Goal: Find specific page/section: Find specific page/section

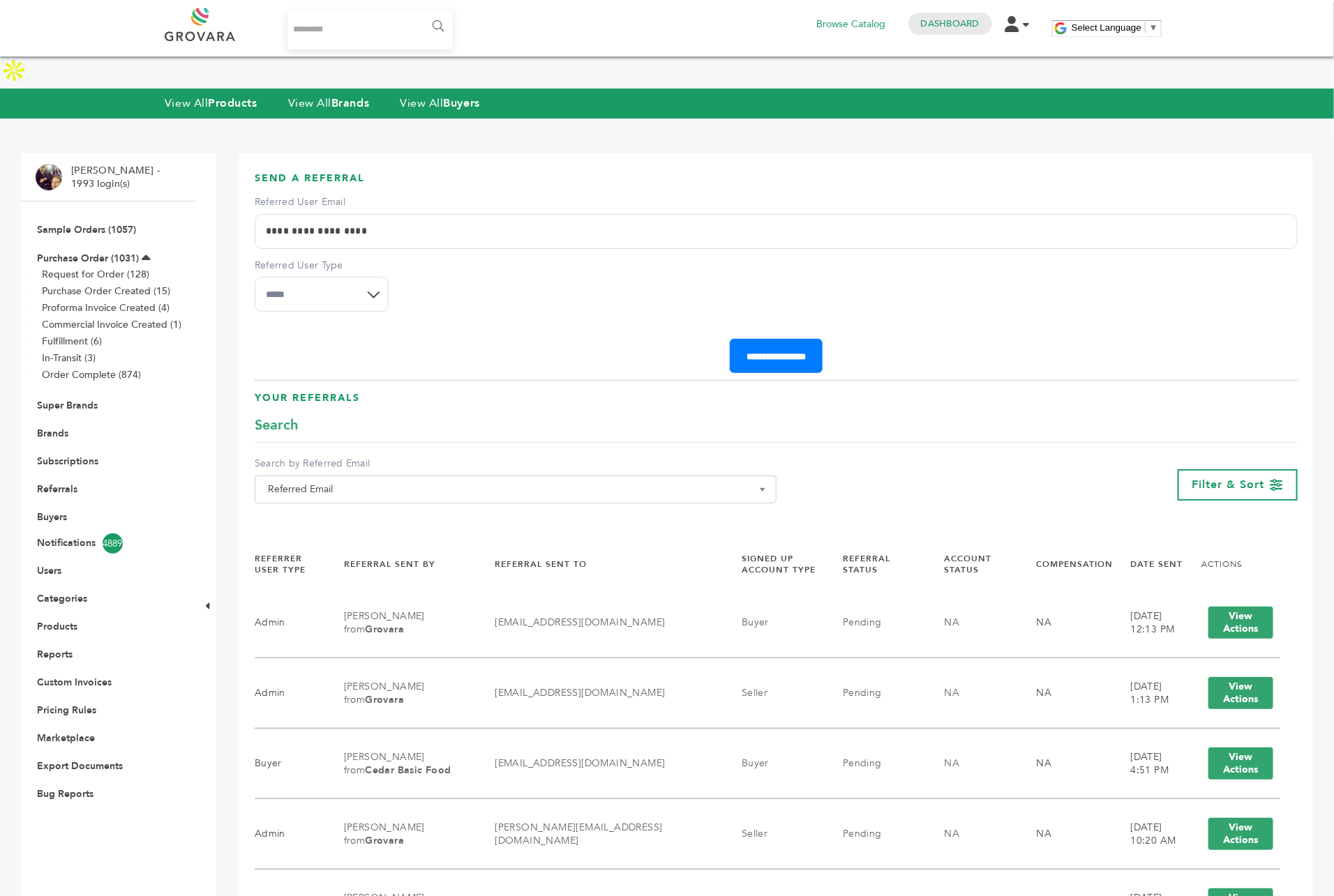
click at [366, 28] on input "Search..." at bounding box center [370, 30] width 165 height 39
type input "*******"
click at [421, 13] on input "******" at bounding box center [436, 26] width 32 height 28
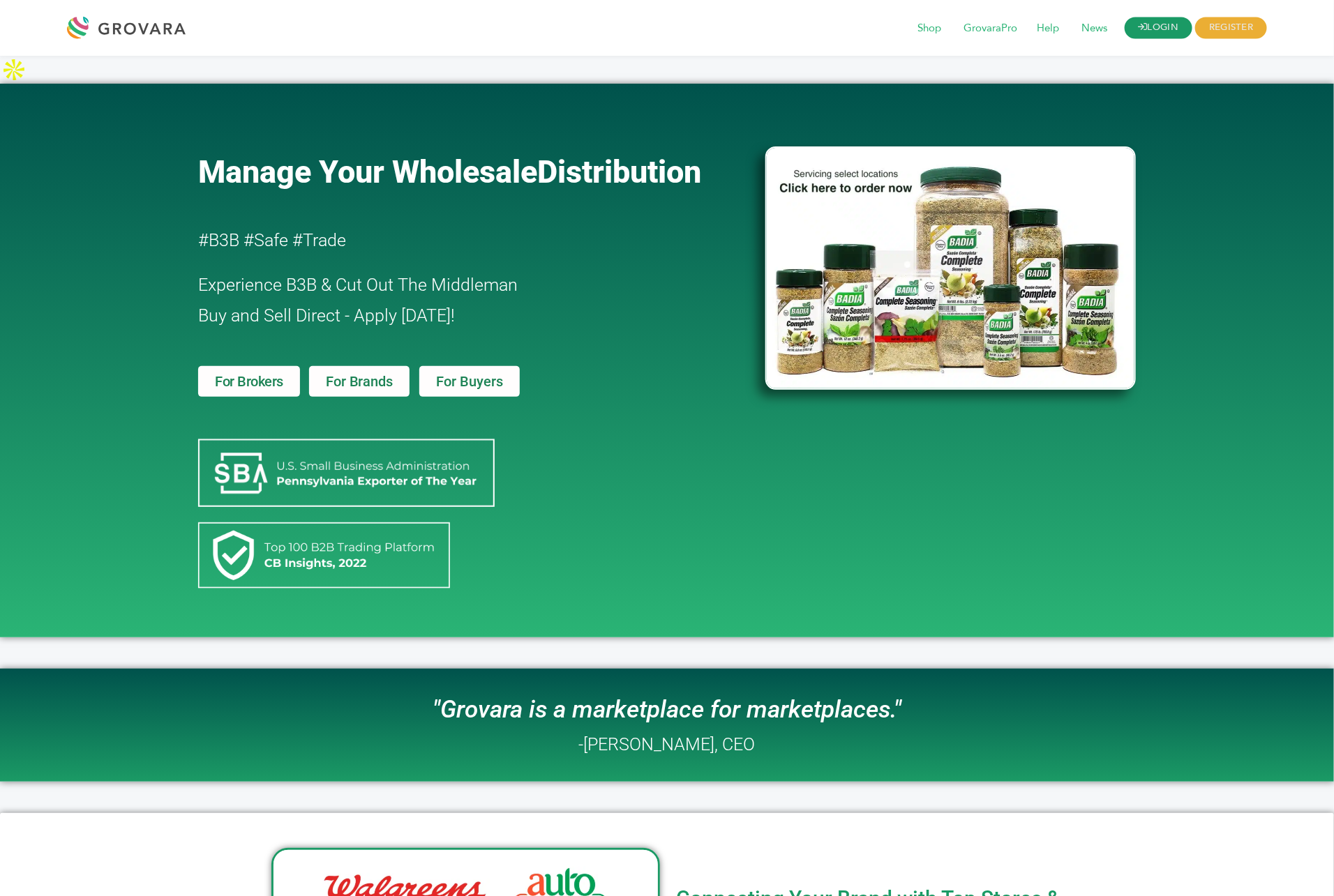
click at [1177, 30] on link "LOGIN" at bounding box center [1159, 28] width 69 height 22
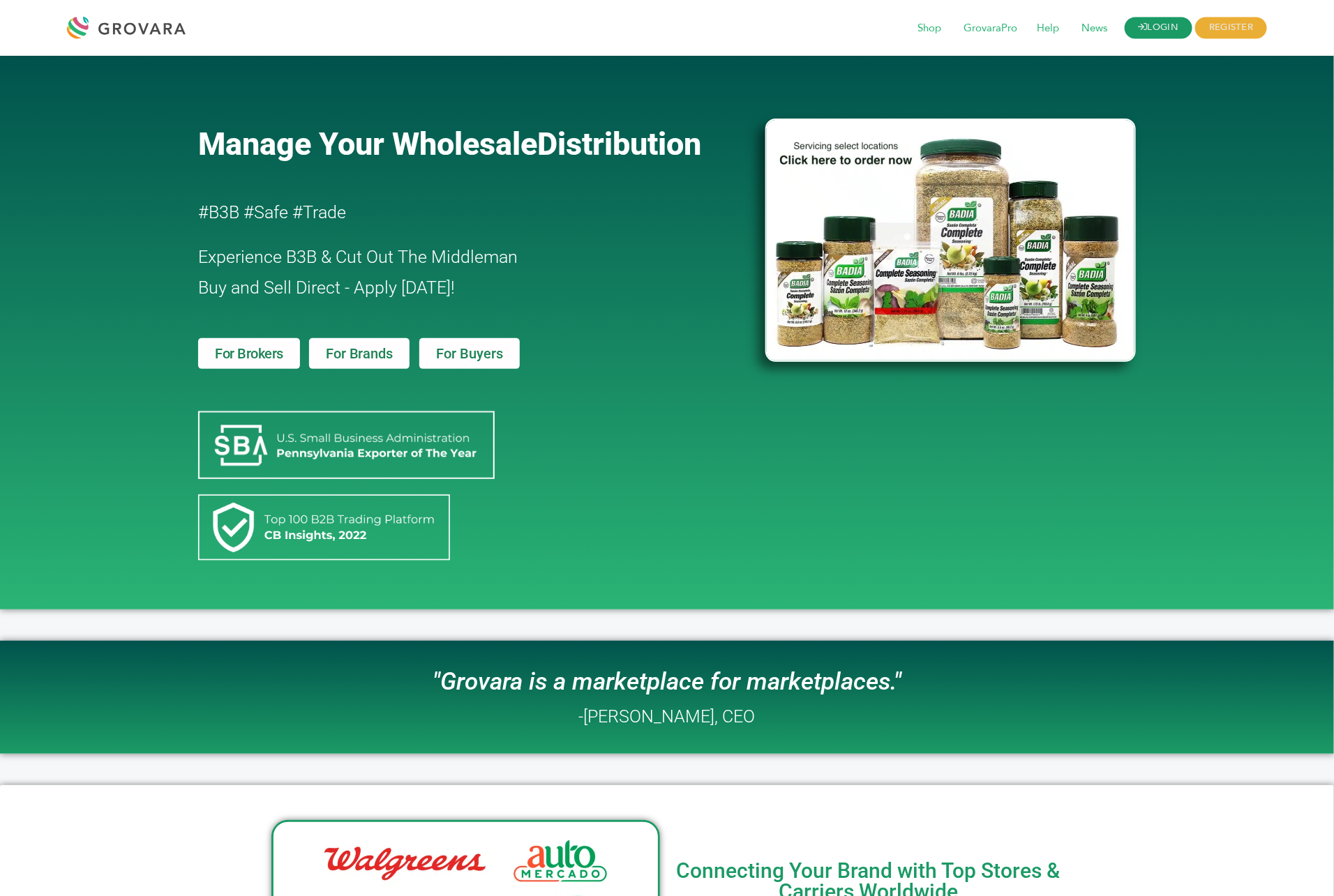
click at [1138, 23] on icon at bounding box center [1143, 28] width 9 height 9
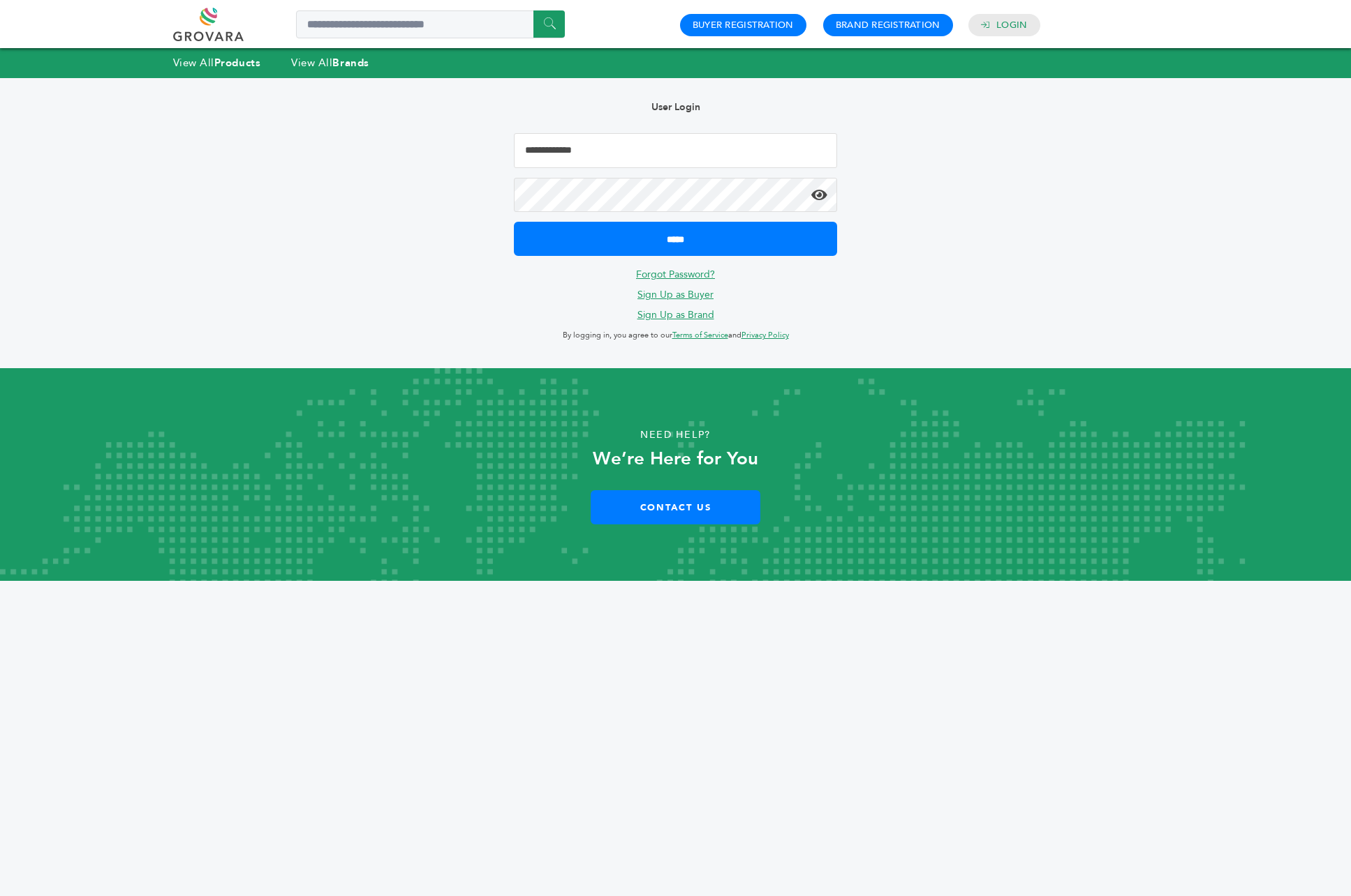
click at [666, 151] on input "Email Address" at bounding box center [676, 151] width 324 height 35
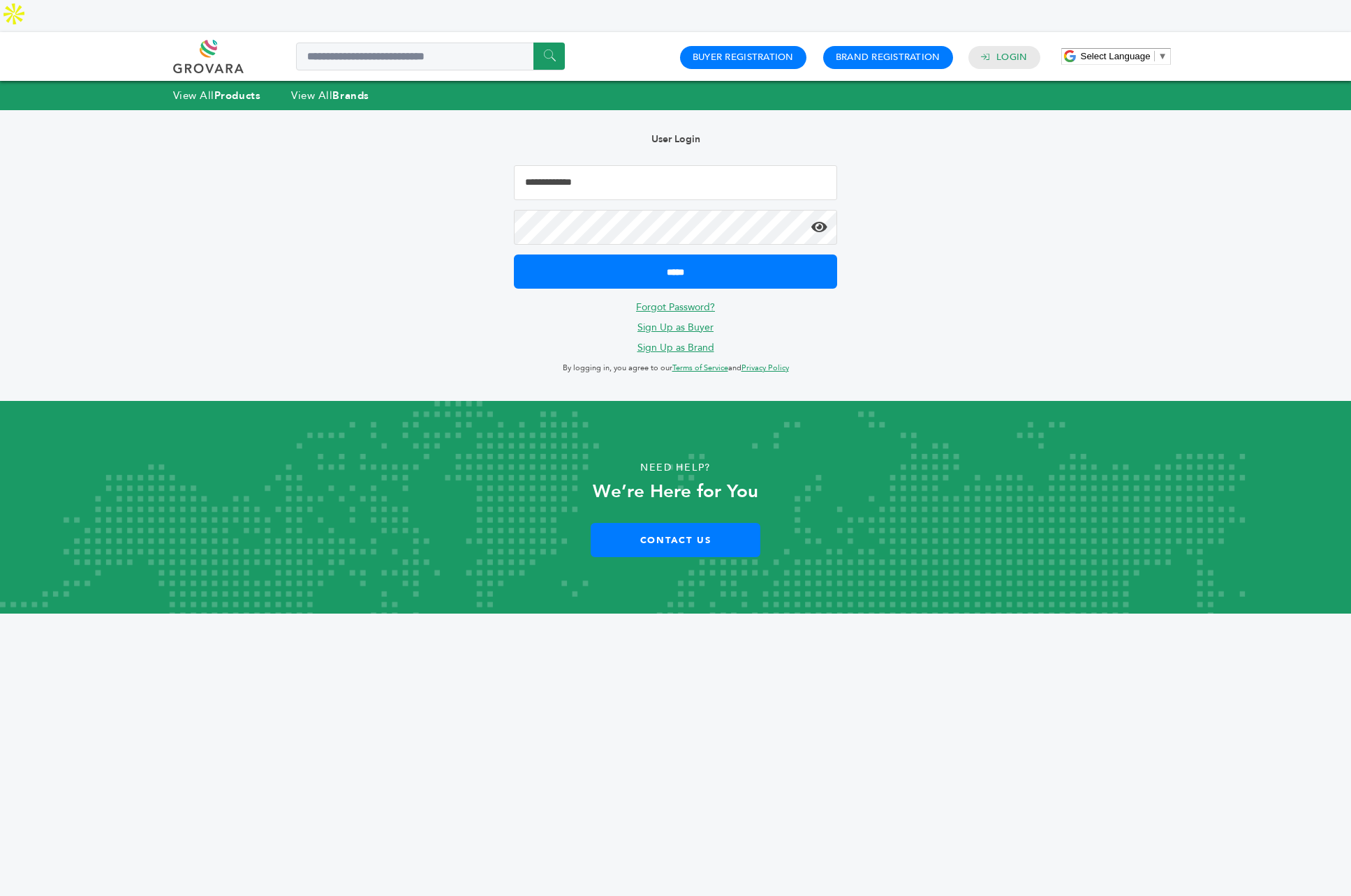
type input "**********"
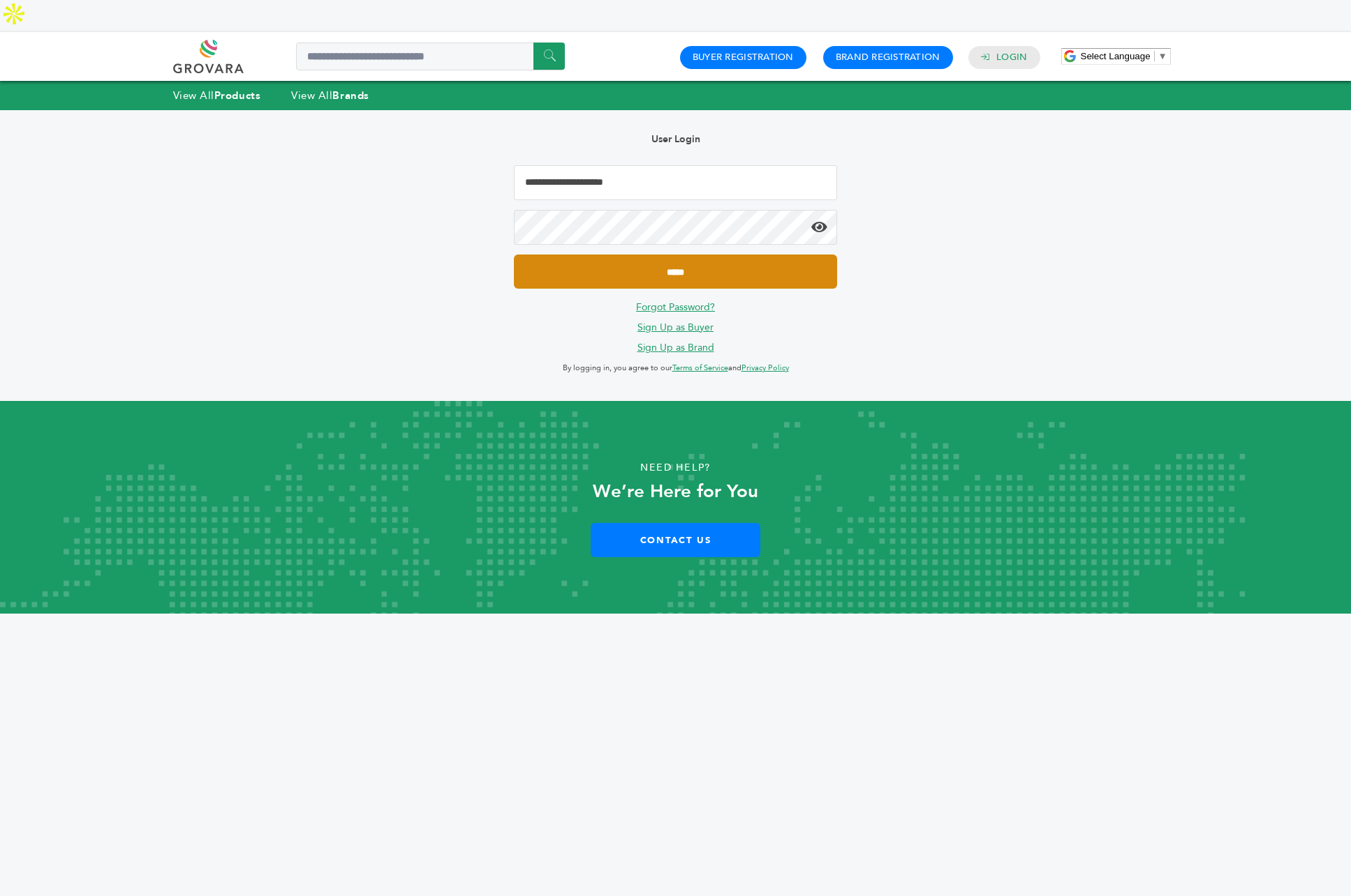
click at [772, 254] on input "*****" at bounding box center [676, 271] width 324 height 34
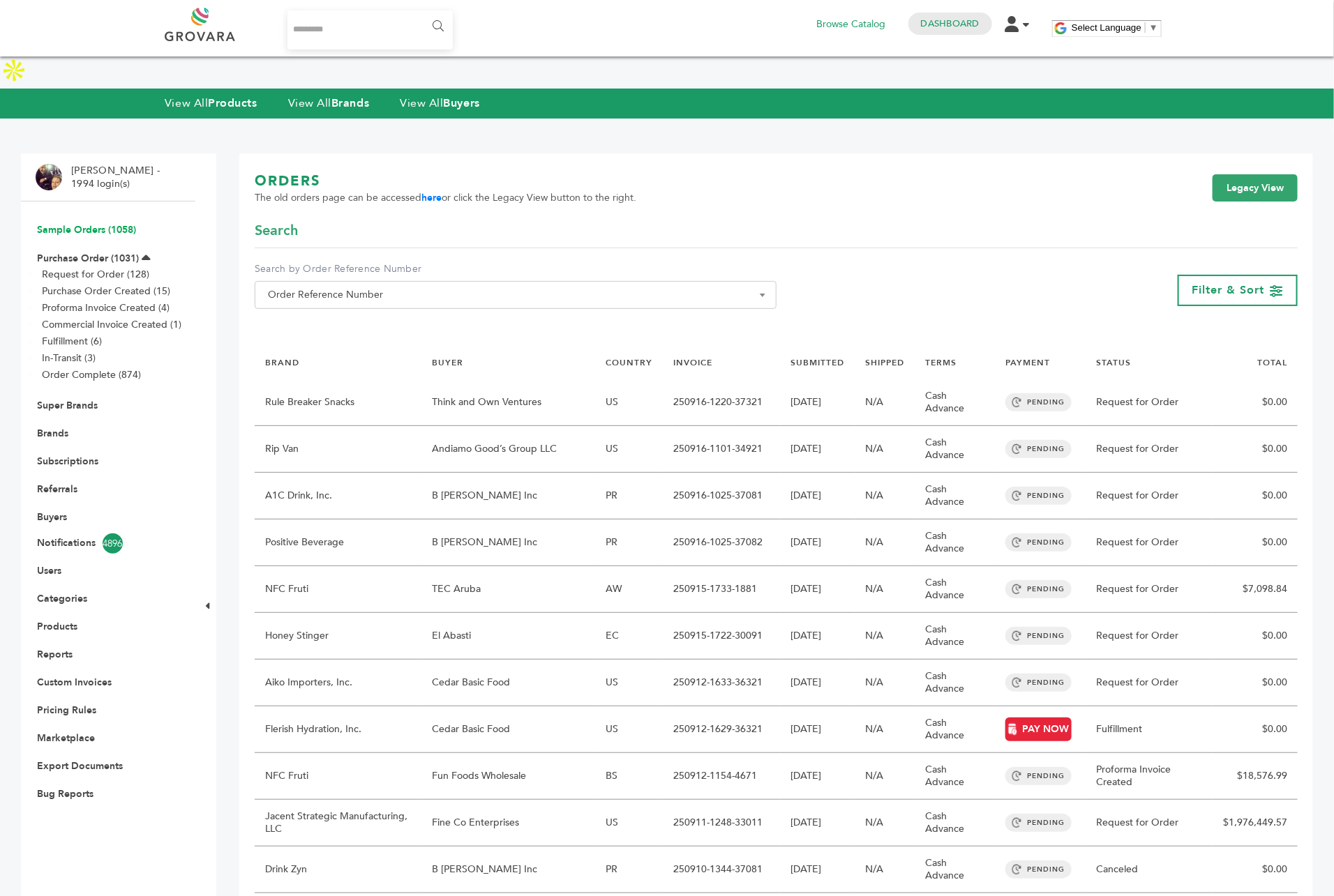
click at [80, 224] on link "Sample Orders (1058)" at bounding box center [87, 230] width 99 height 14
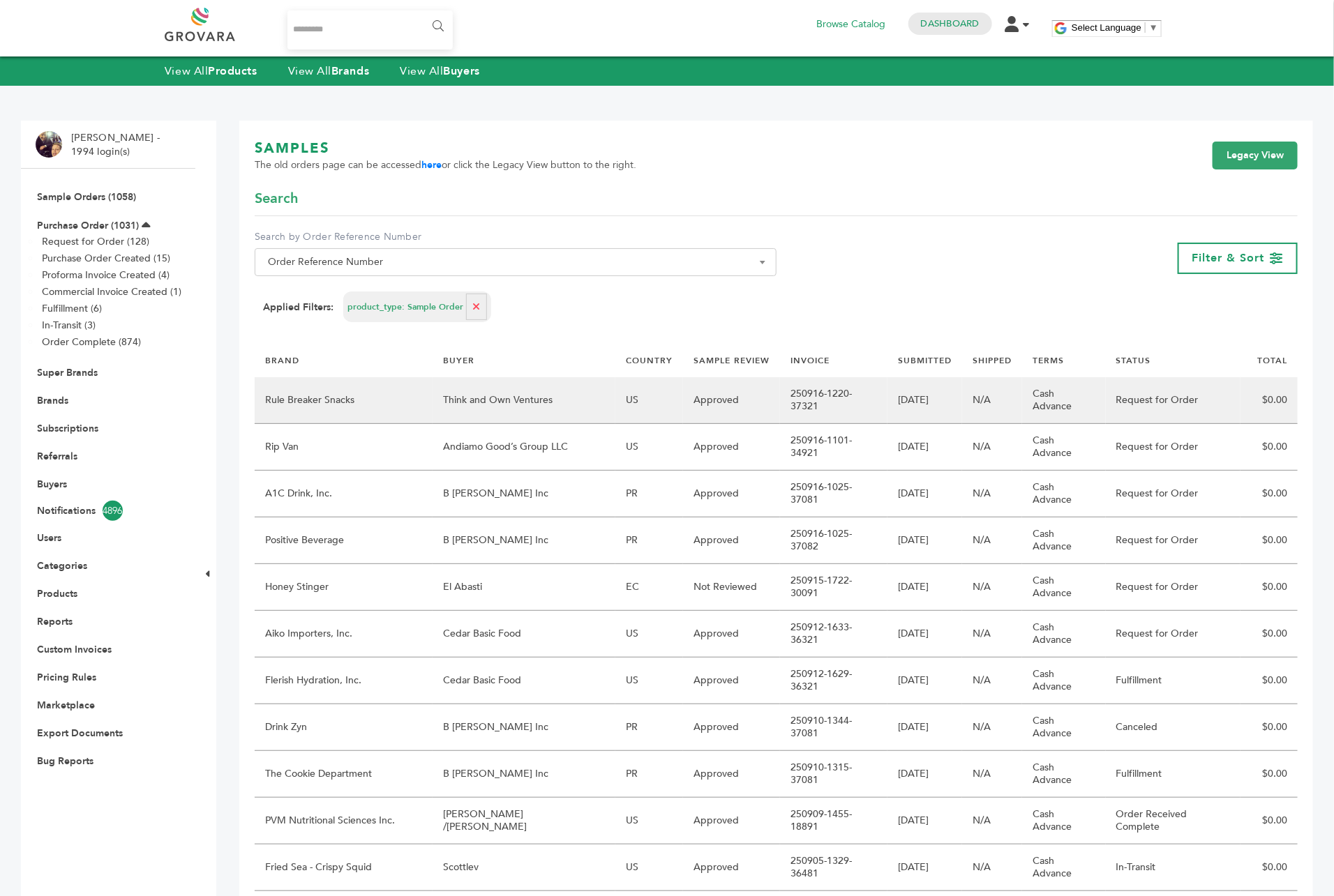
click at [555, 395] on td "Think and Own Ventures" at bounding box center [525, 401] width 184 height 47
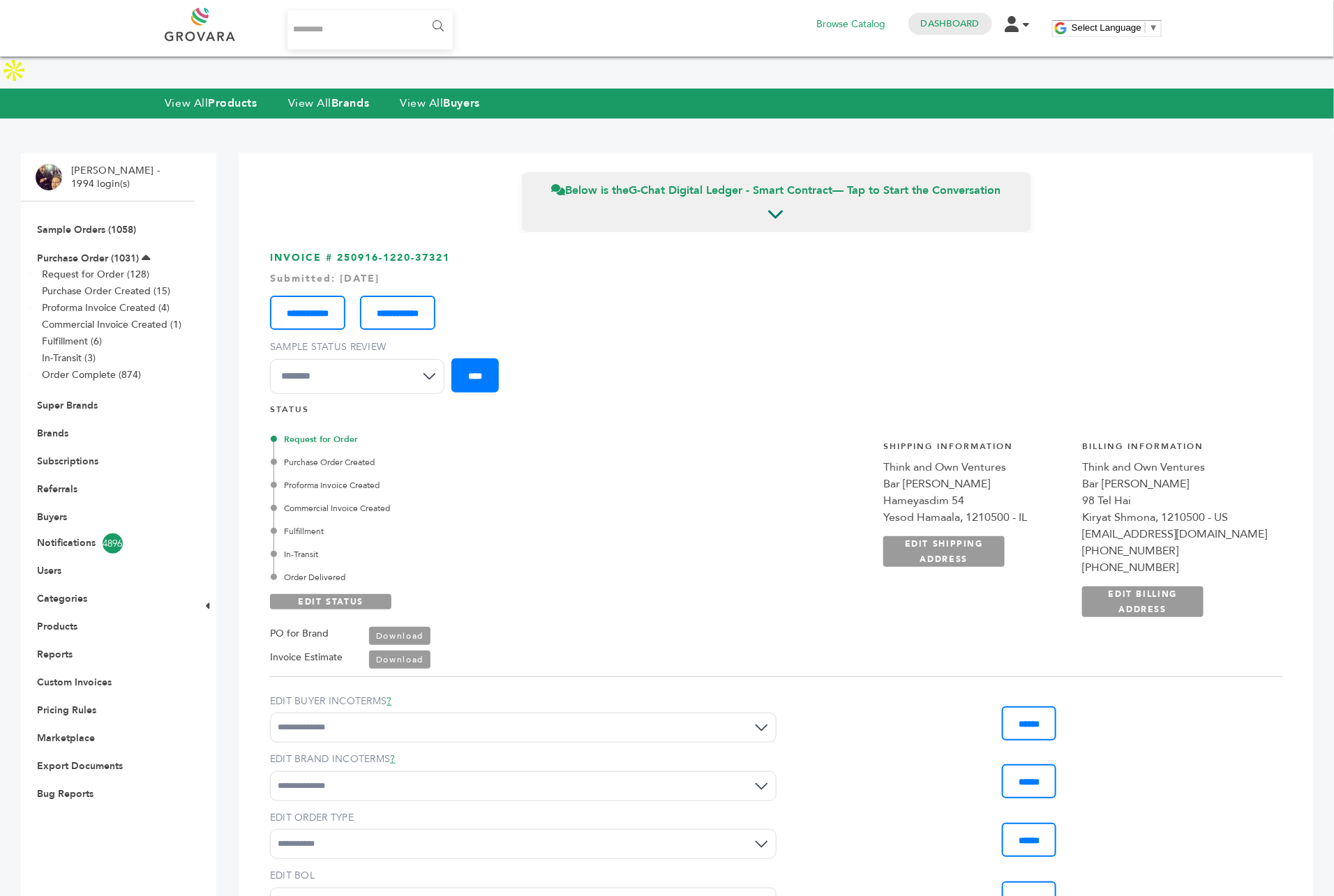
click at [403, 627] on link "Download" at bounding box center [399, 636] width 61 height 18
click at [388, 651] on link "Download" at bounding box center [399, 660] width 61 height 18
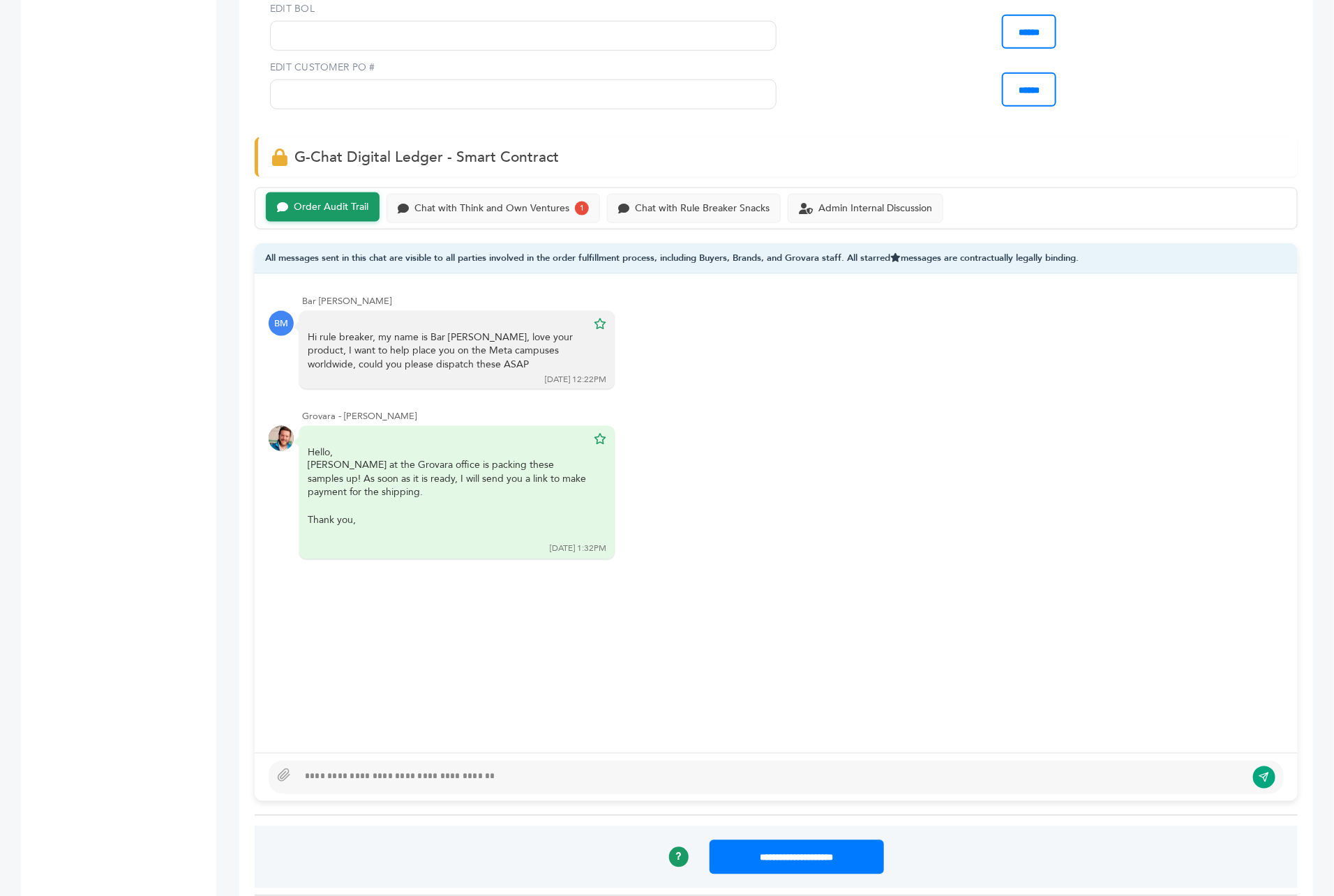
scroll to position [915, 0]
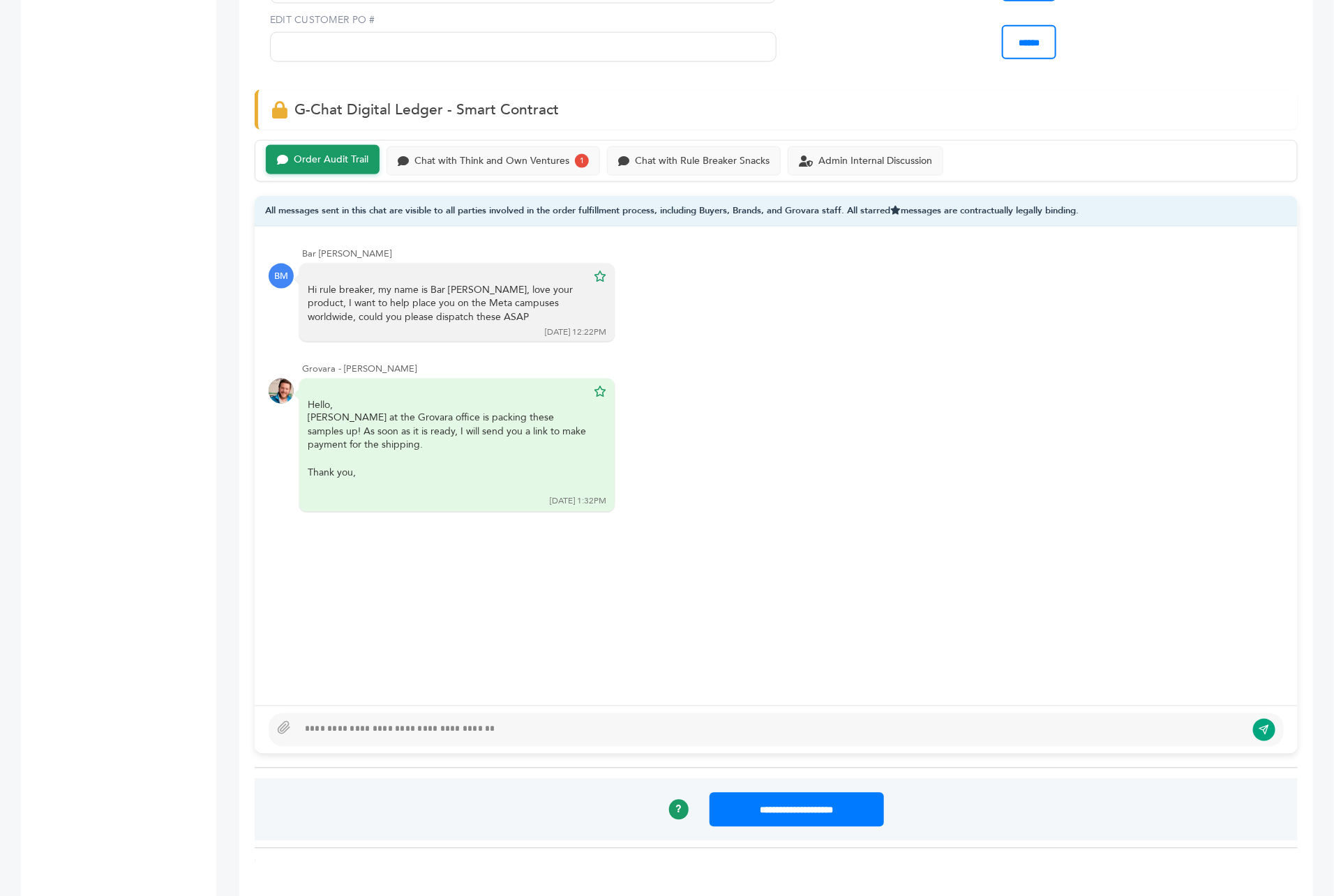
click at [428, 714] on form at bounding box center [776, 730] width 1015 height 33
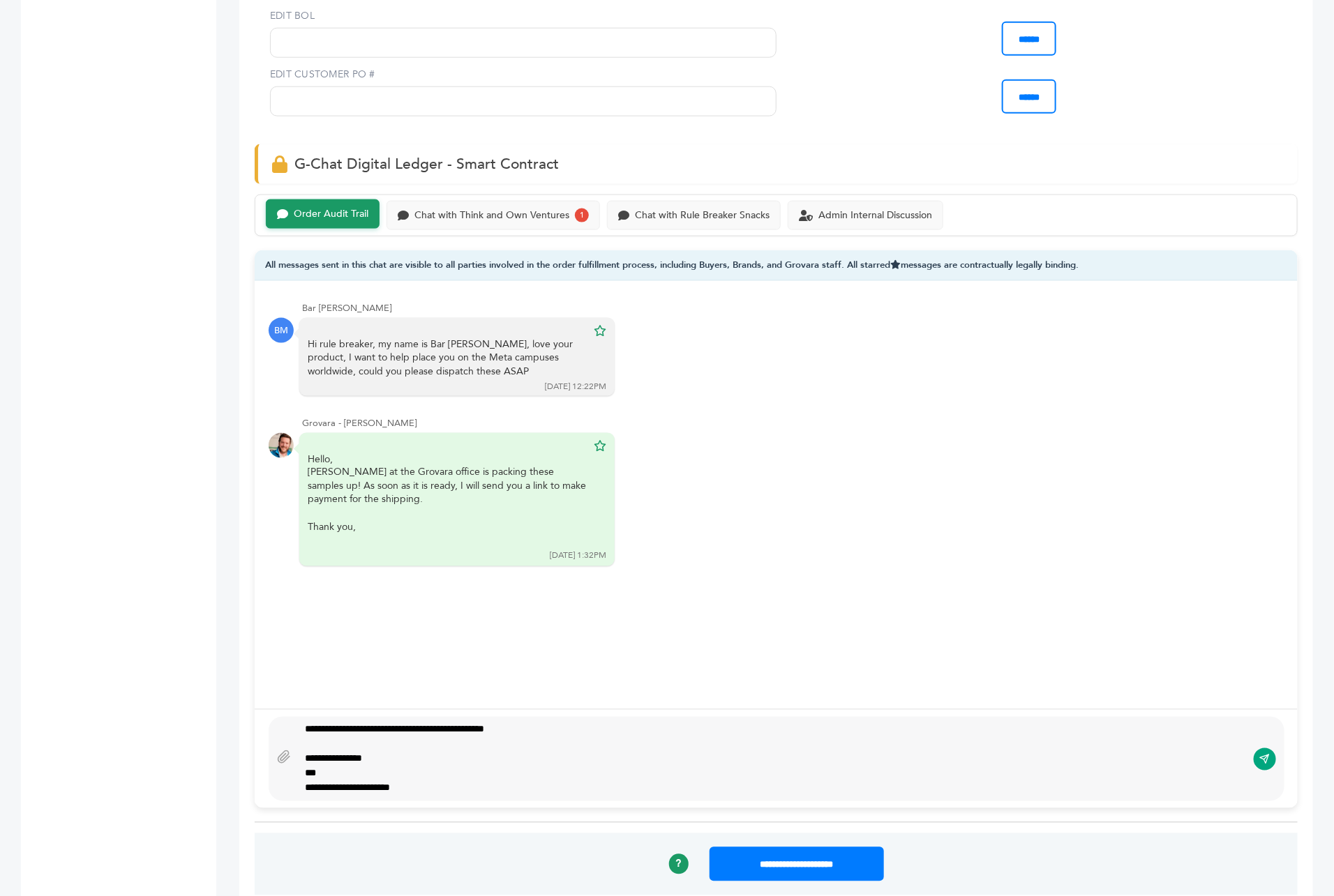
scroll to position [850, 0]
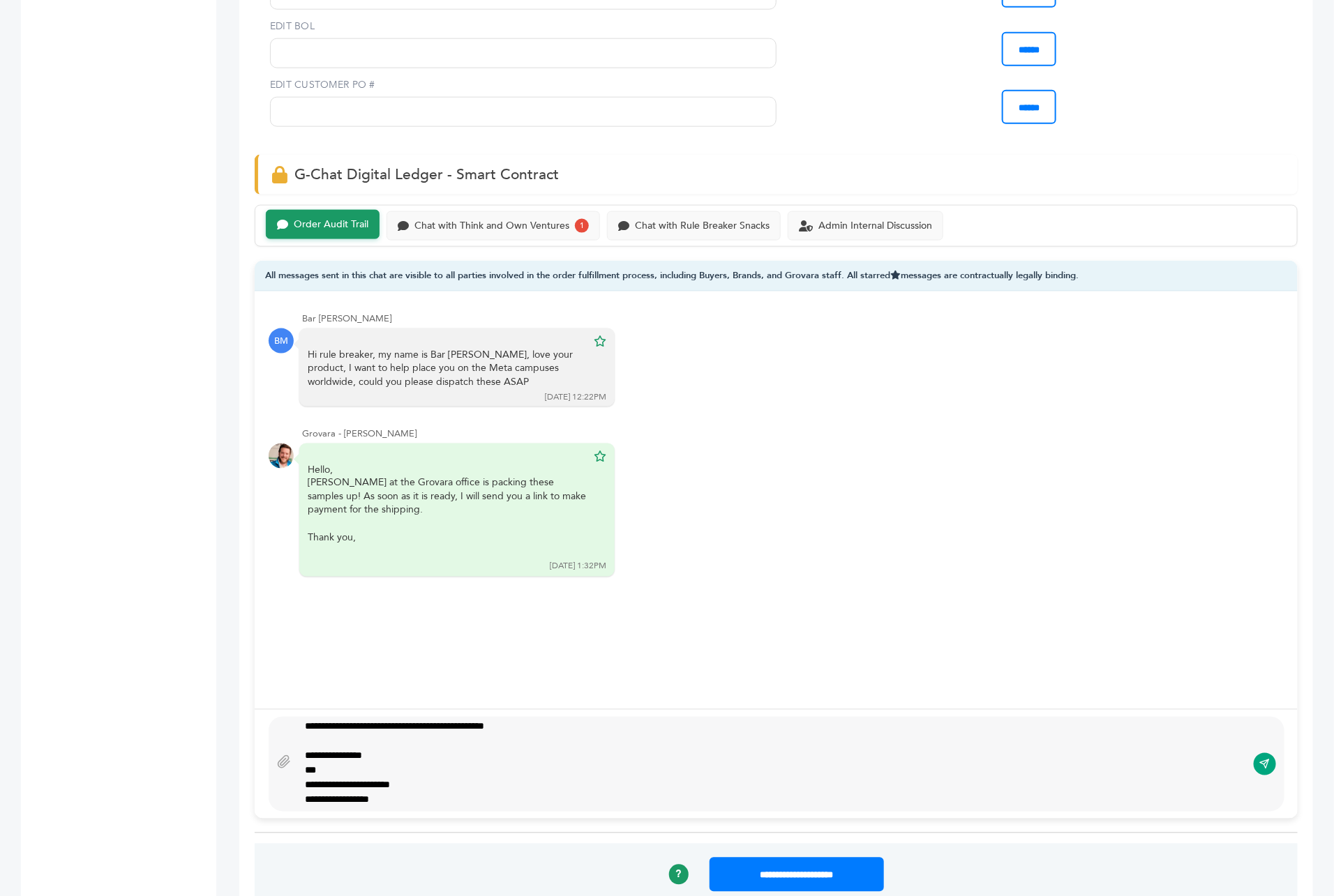
type textarea "**********"
click at [1259, 759] on icon "submit" at bounding box center [1265, 764] width 11 height 12
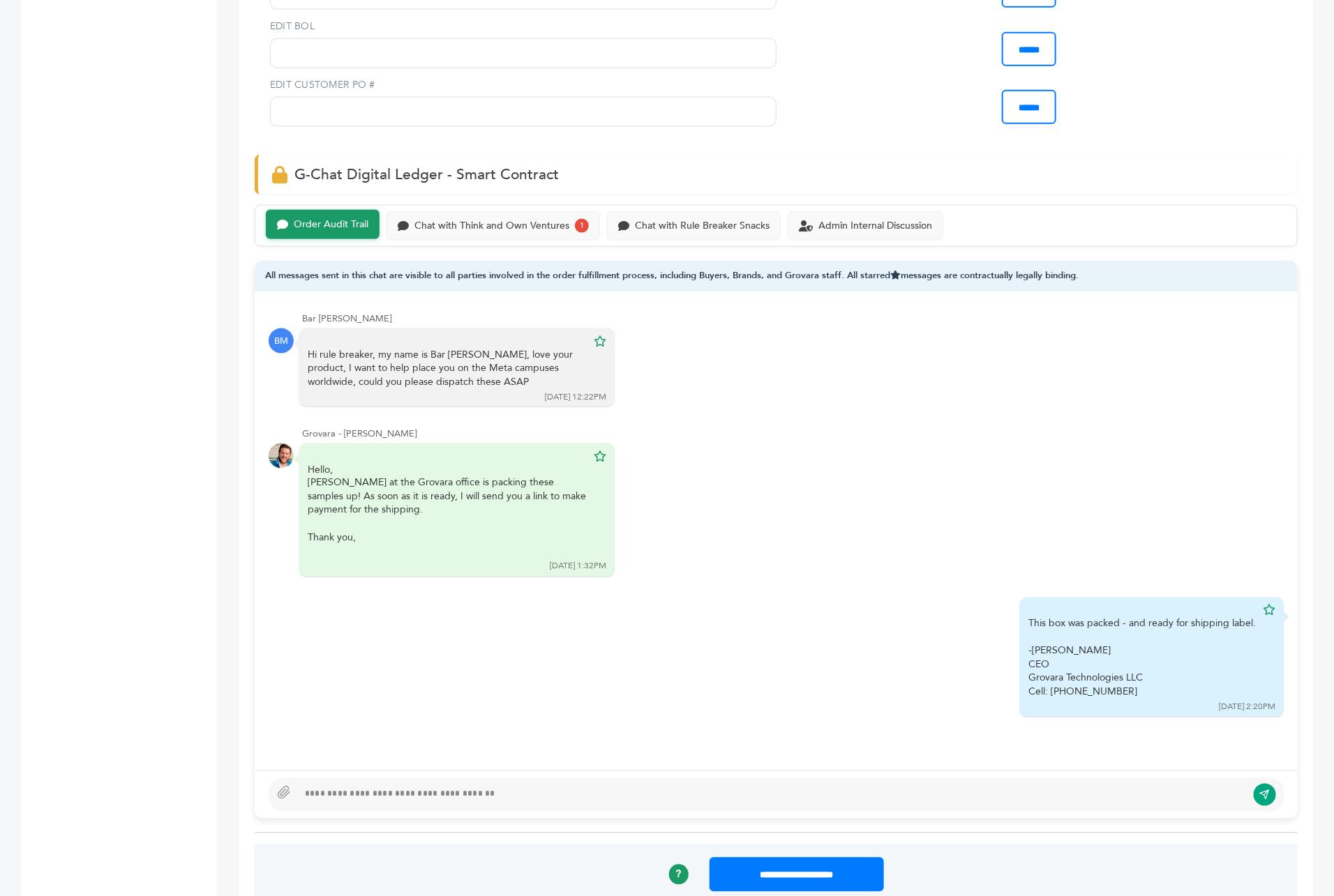
scroll to position [806, 0]
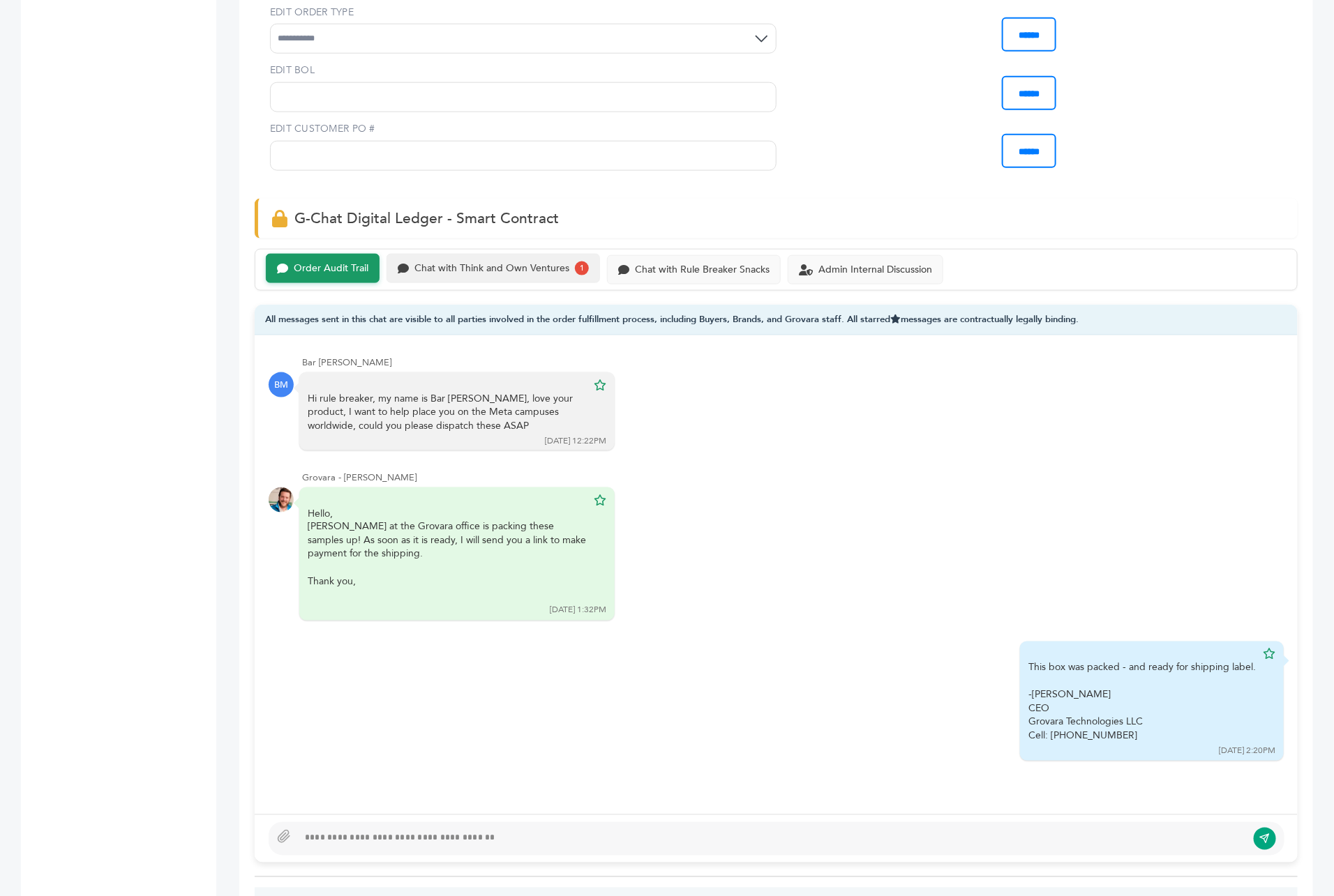
click at [495, 254] on div "Chat with Think and Own Ventures 1" at bounding box center [493, 269] width 214 height 30
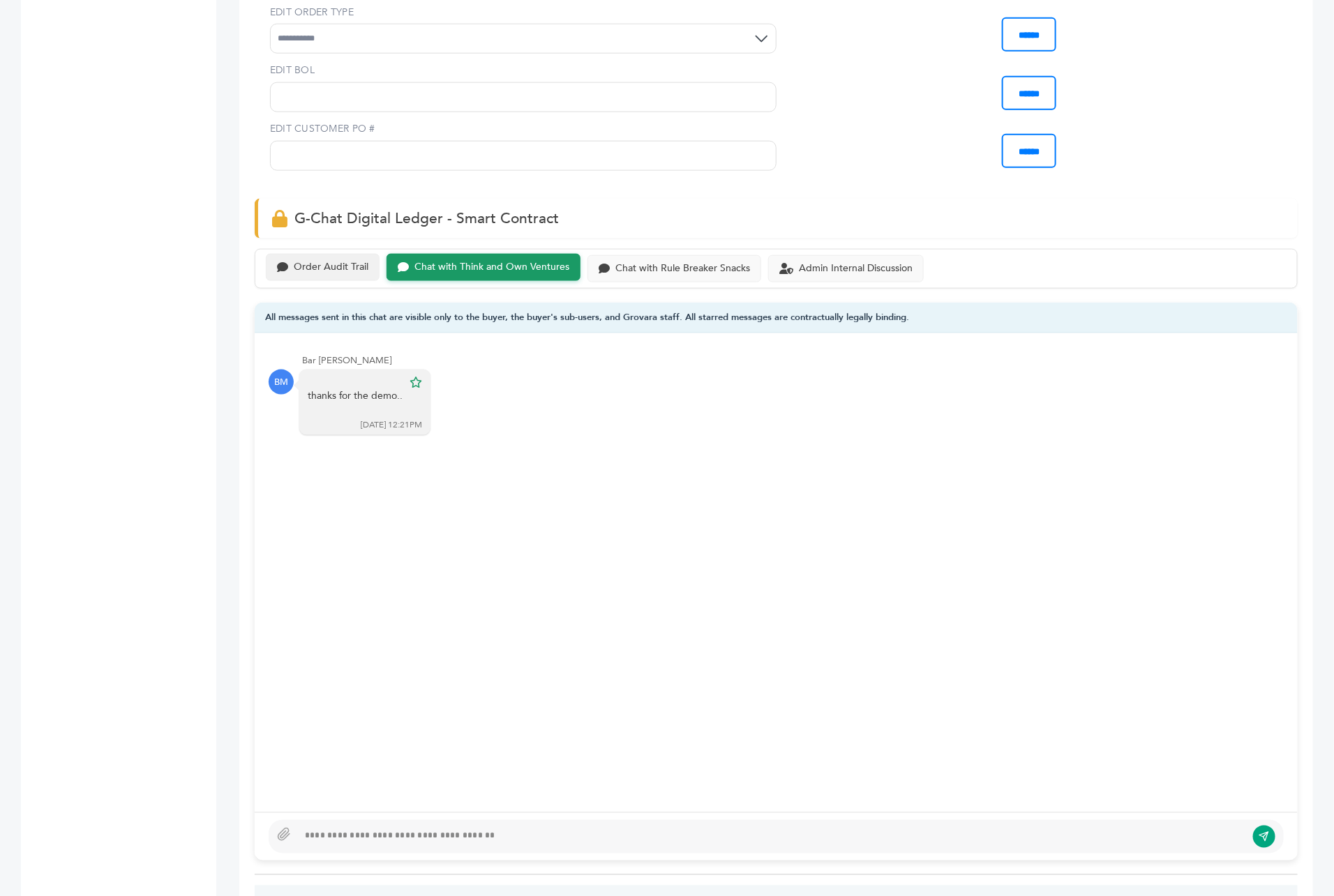
click at [315, 261] on div "Order Audit Trail" at bounding box center [331, 267] width 75 height 12
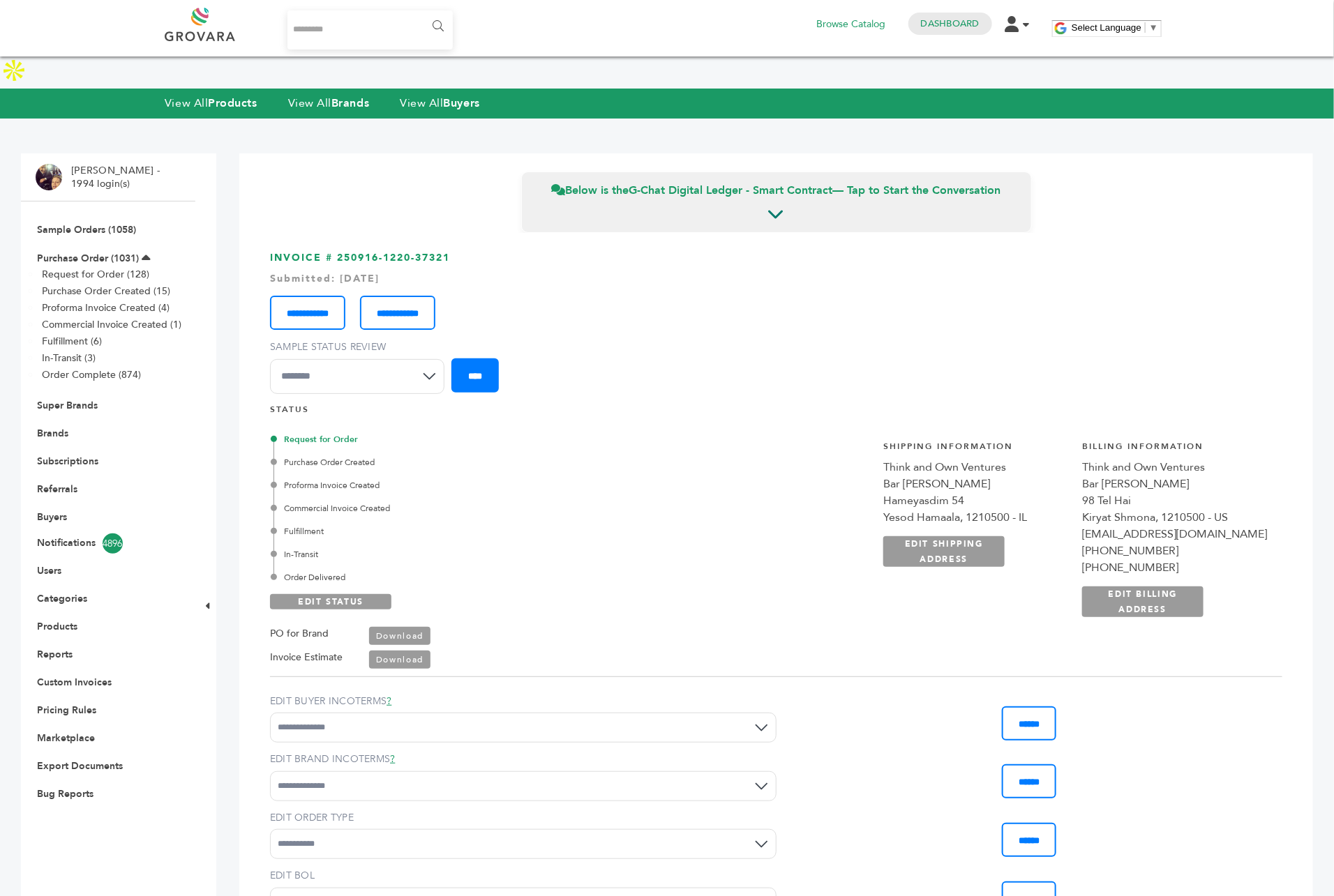
click at [312, 35] on input "Search..." at bounding box center [370, 30] width 165 height 39
type input "*******"
click at [421, 13] on input "******" at bounding box center [436, 26] width 32 height 28
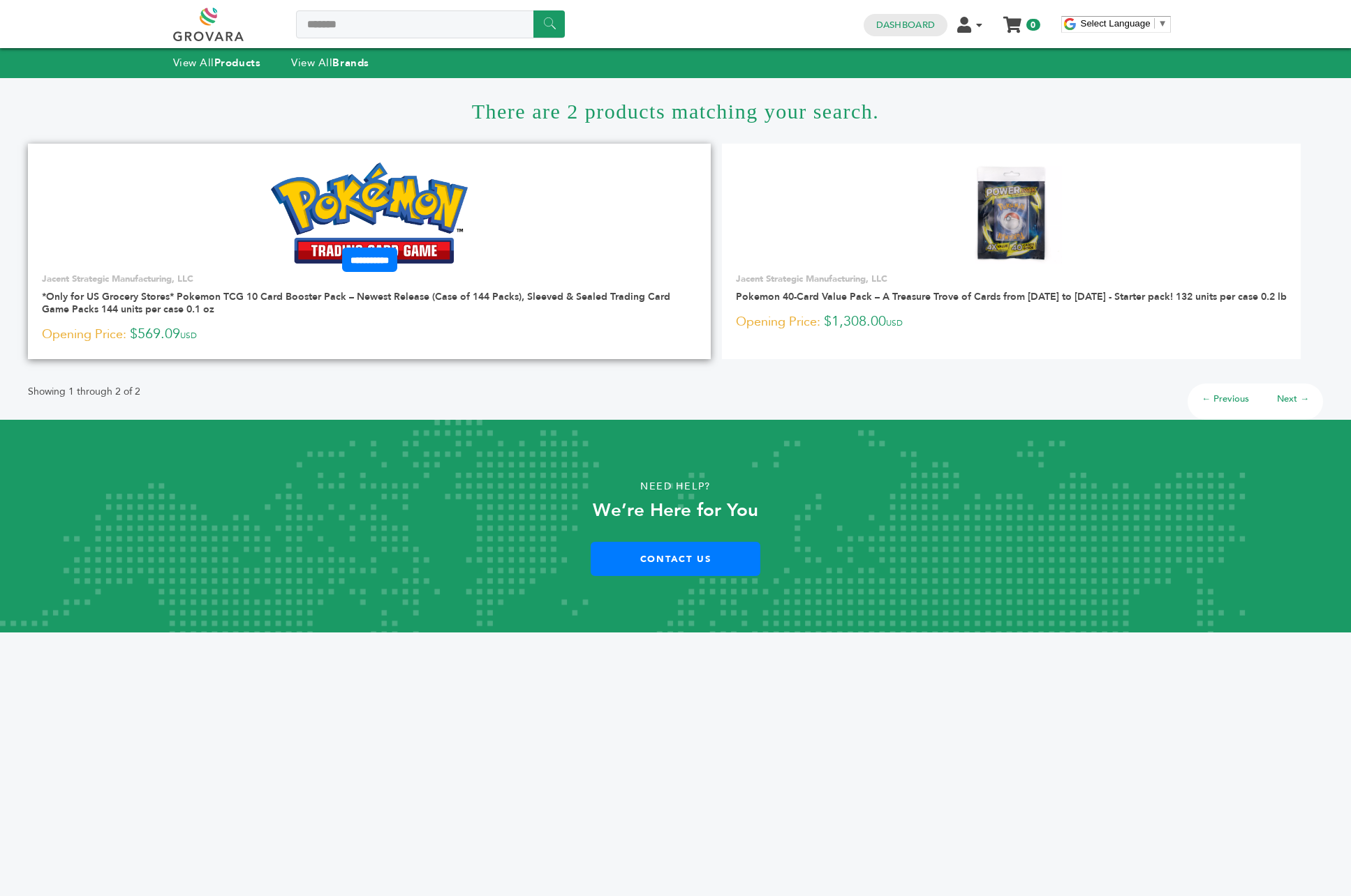
click at [369, 199] on img at bounding box center [369, 212] width 198 height 100
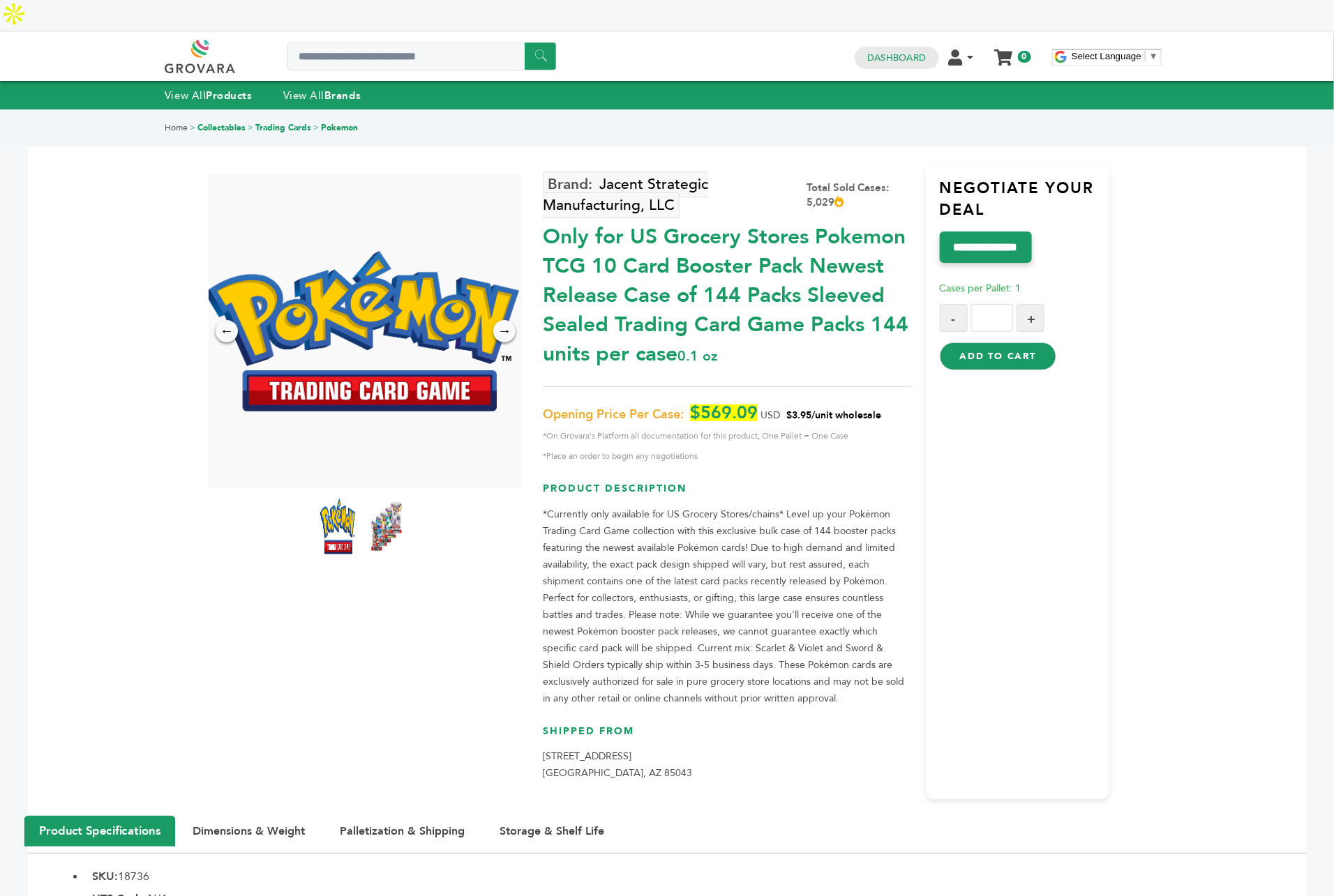
click at [889, 40] on div "0 0 Dashboard Edit Account Order Management Sign Out My Cart Your cart is empty…" at bounding box center [942, 56] width 190 height 33
click at [889, 47] on h4 "Dashboard" at bounding box center [896, 58] width 84 height 23
click at [889, 51] on link "Dashboard" at bounding box center [896, 58] width 59 height 13
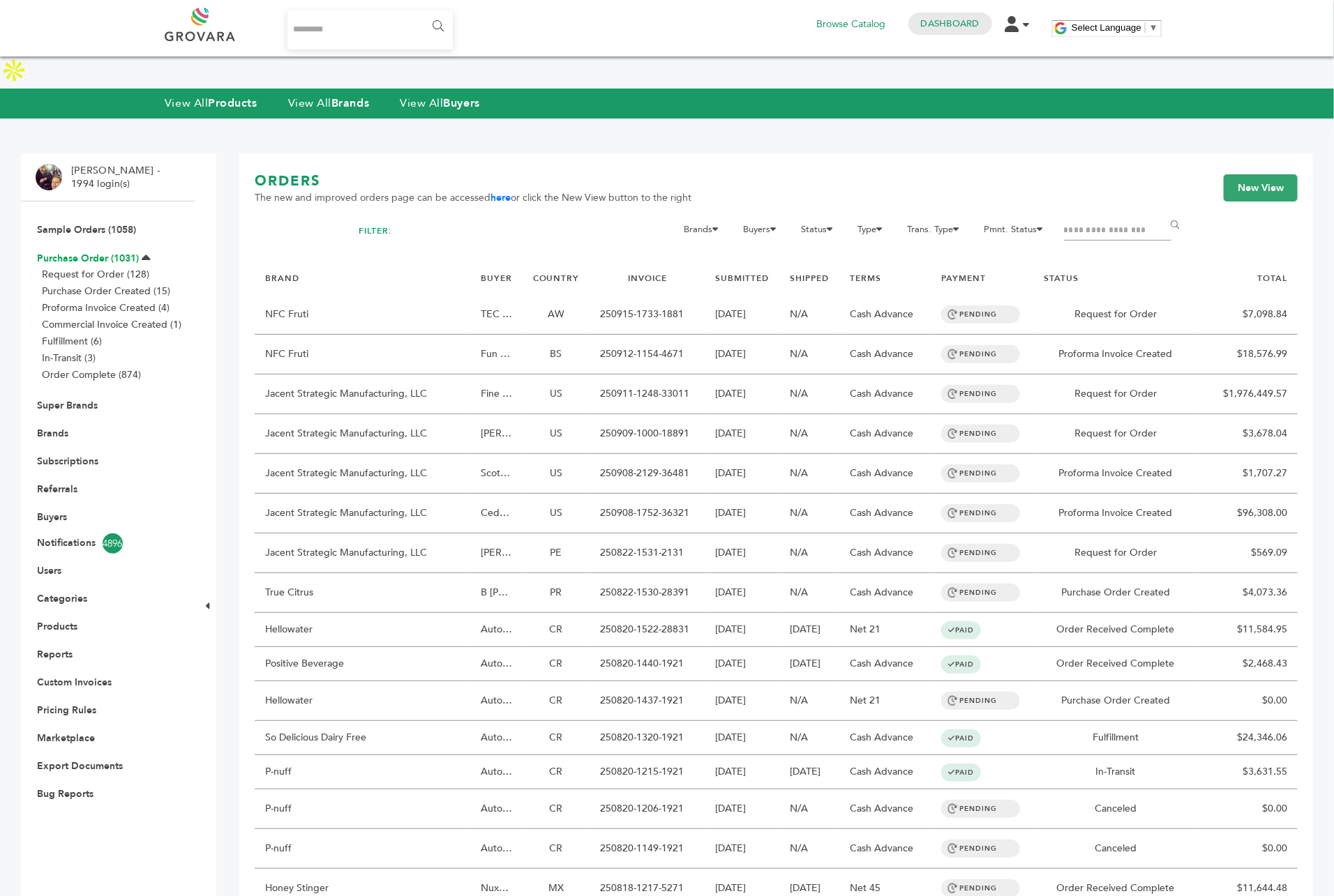
click at [87, 251] on link "Purchase Order (1031)" at bounding box center [87, 258] width 102 height 14
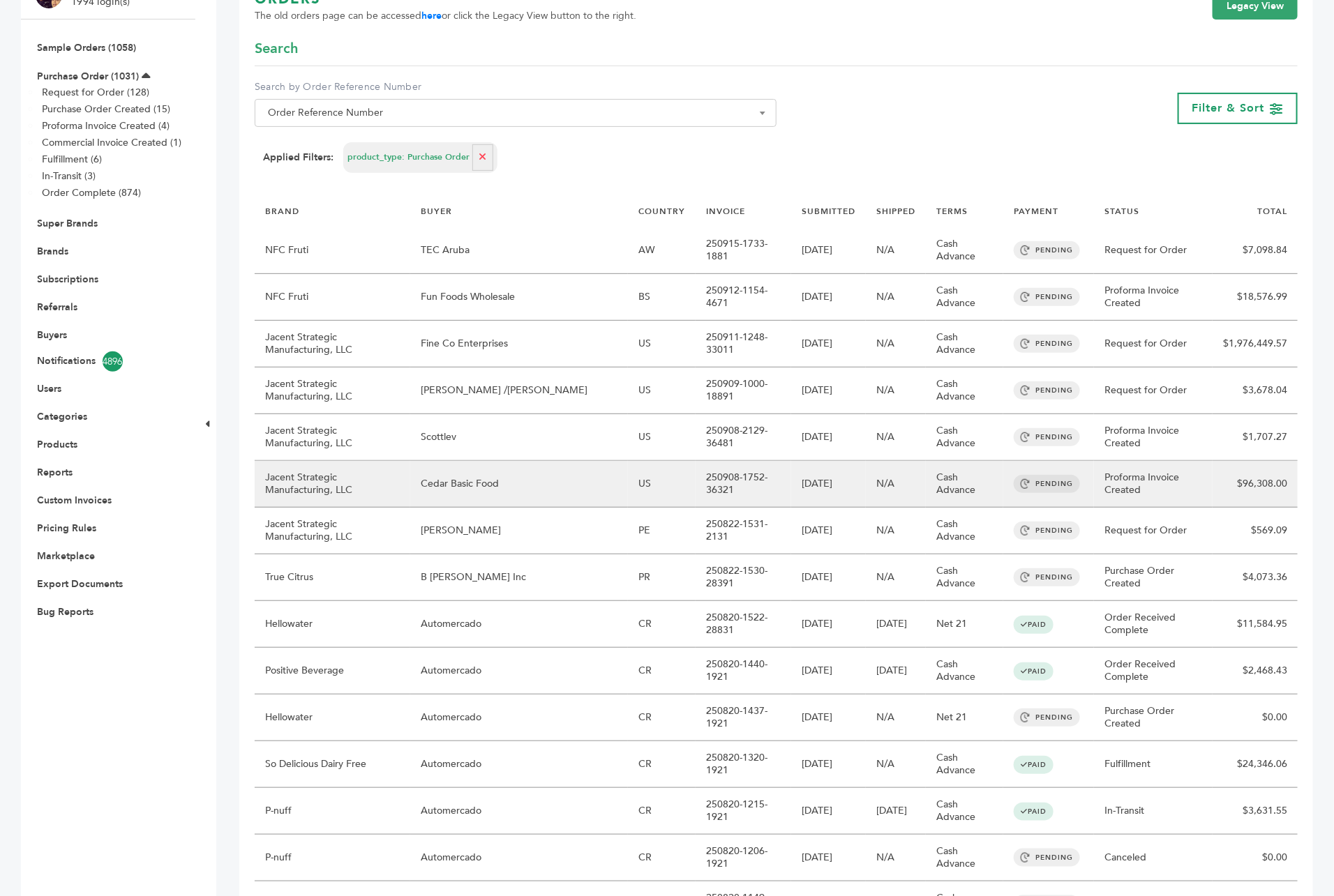
scroll to position [180, 0]
click at [545, 468] on td "Cedar Basic Food" at bounding box center [518, 486] width 217 height 47
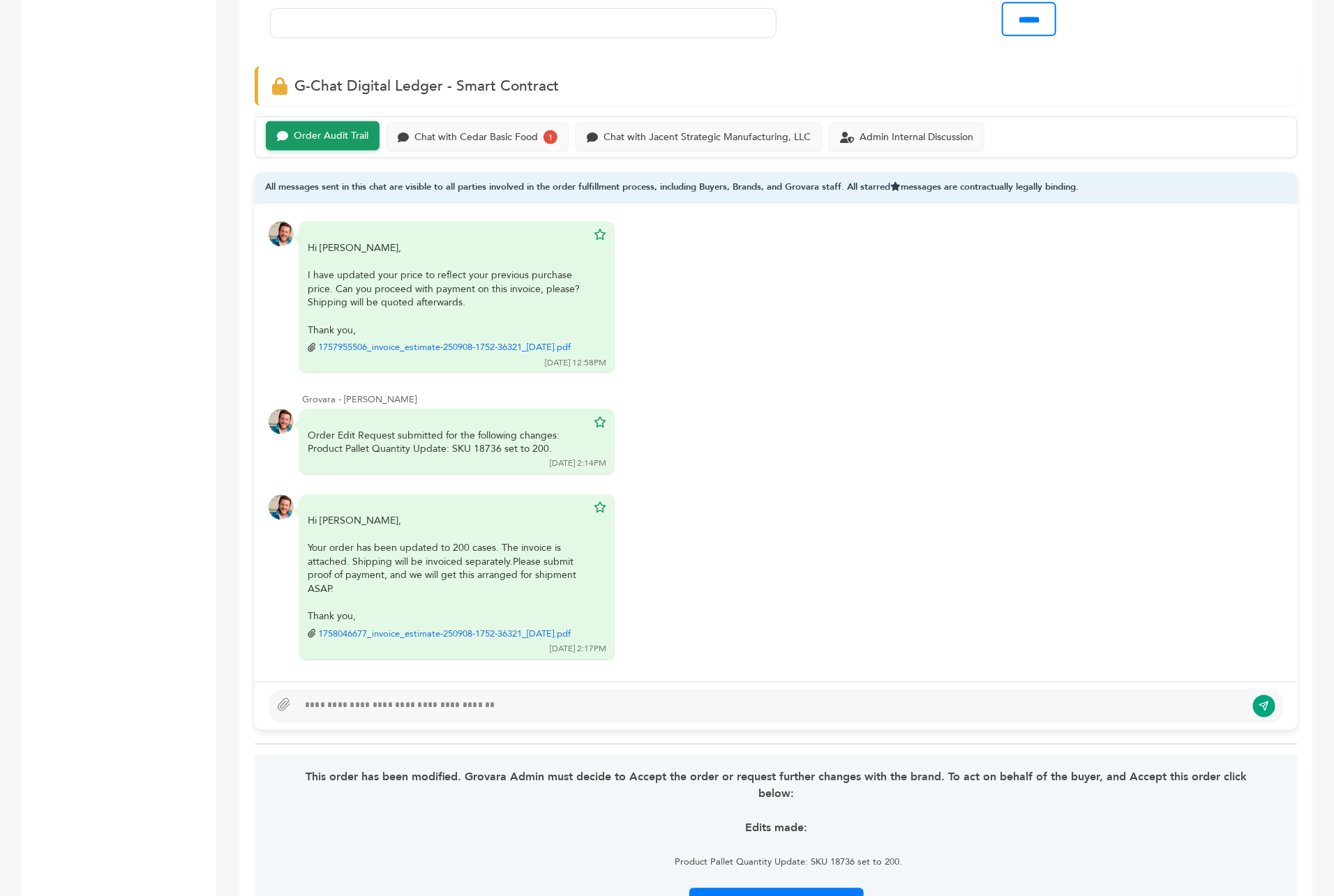
scroll to position [873, 0]
click at [525, 132] on div "Chat with Cedar Basic Food" at bounding box center [476, 137] width 123 height 12
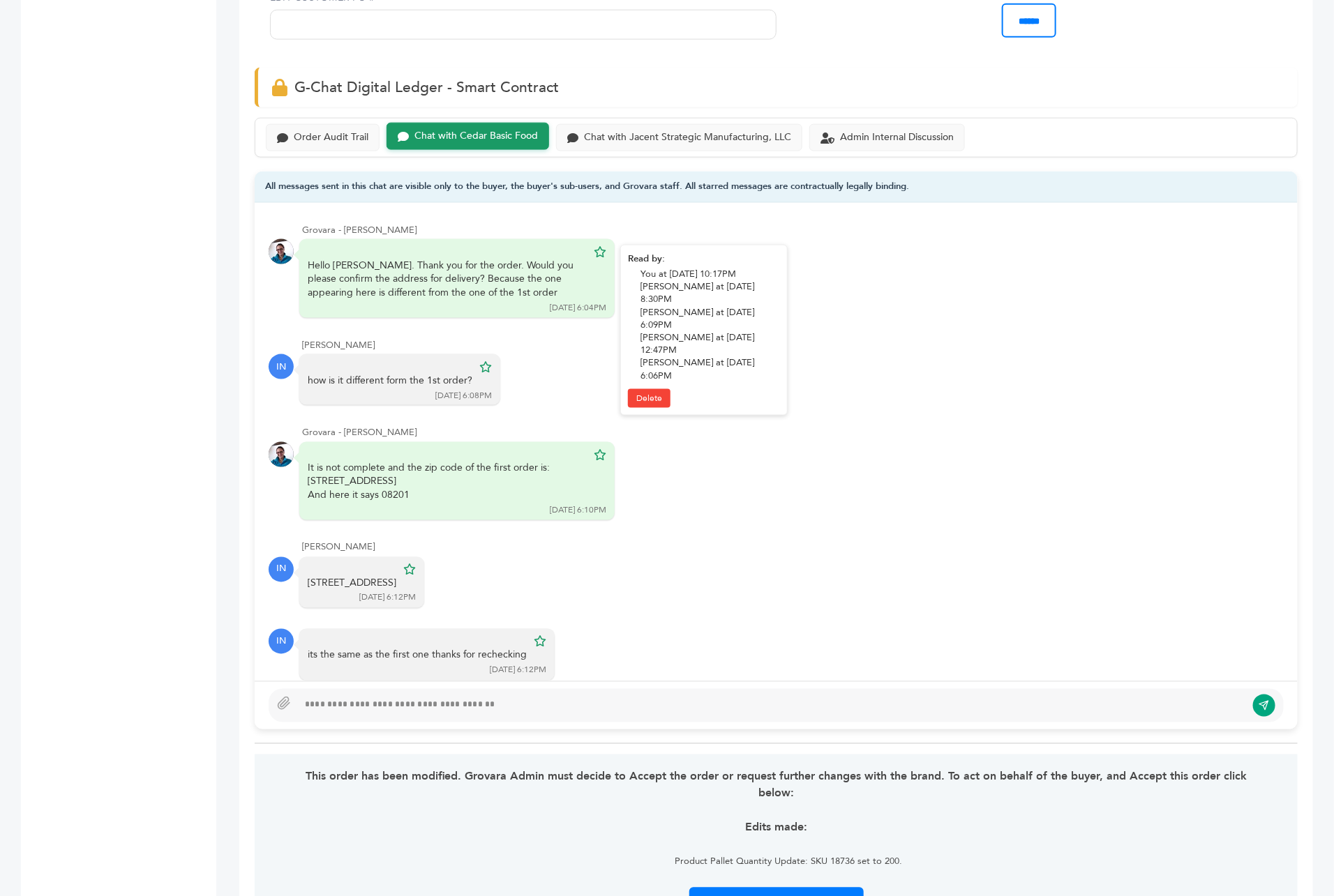
scroll to position [243, 0]
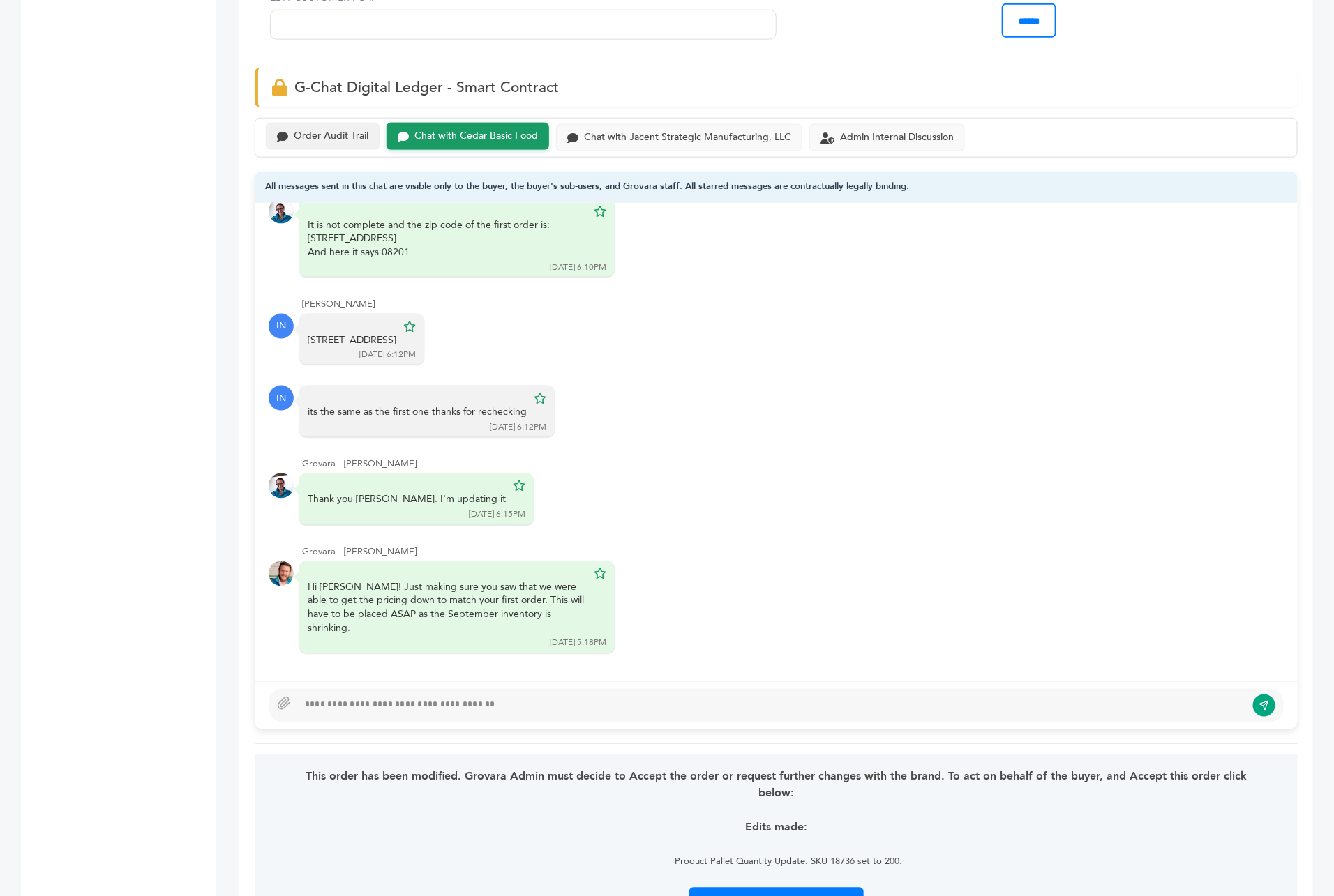
click at [317, 123] on div "Order Audit Trail" at bounding box center [323, 136] width 114 height 27
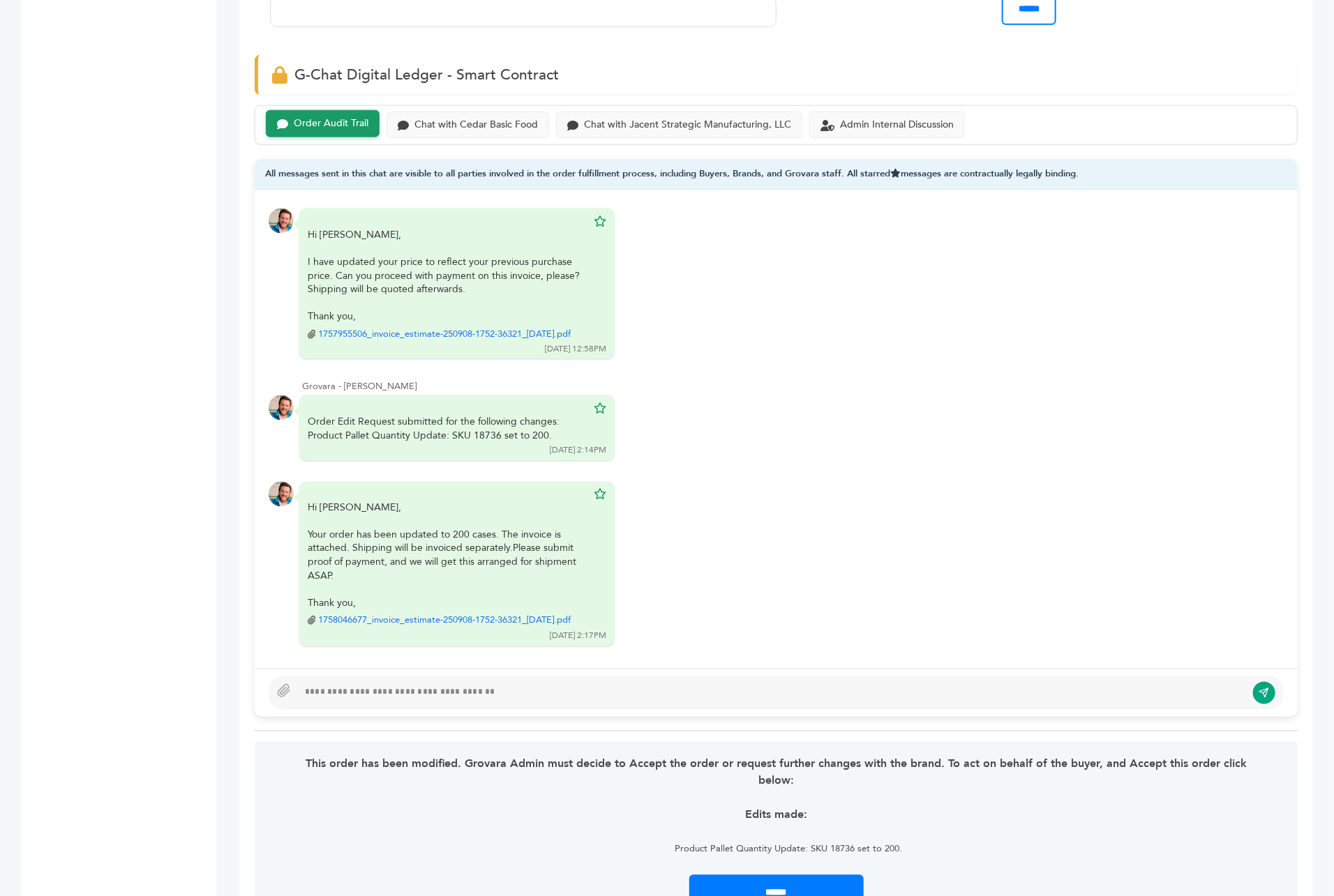
scroll to position [850, 0]
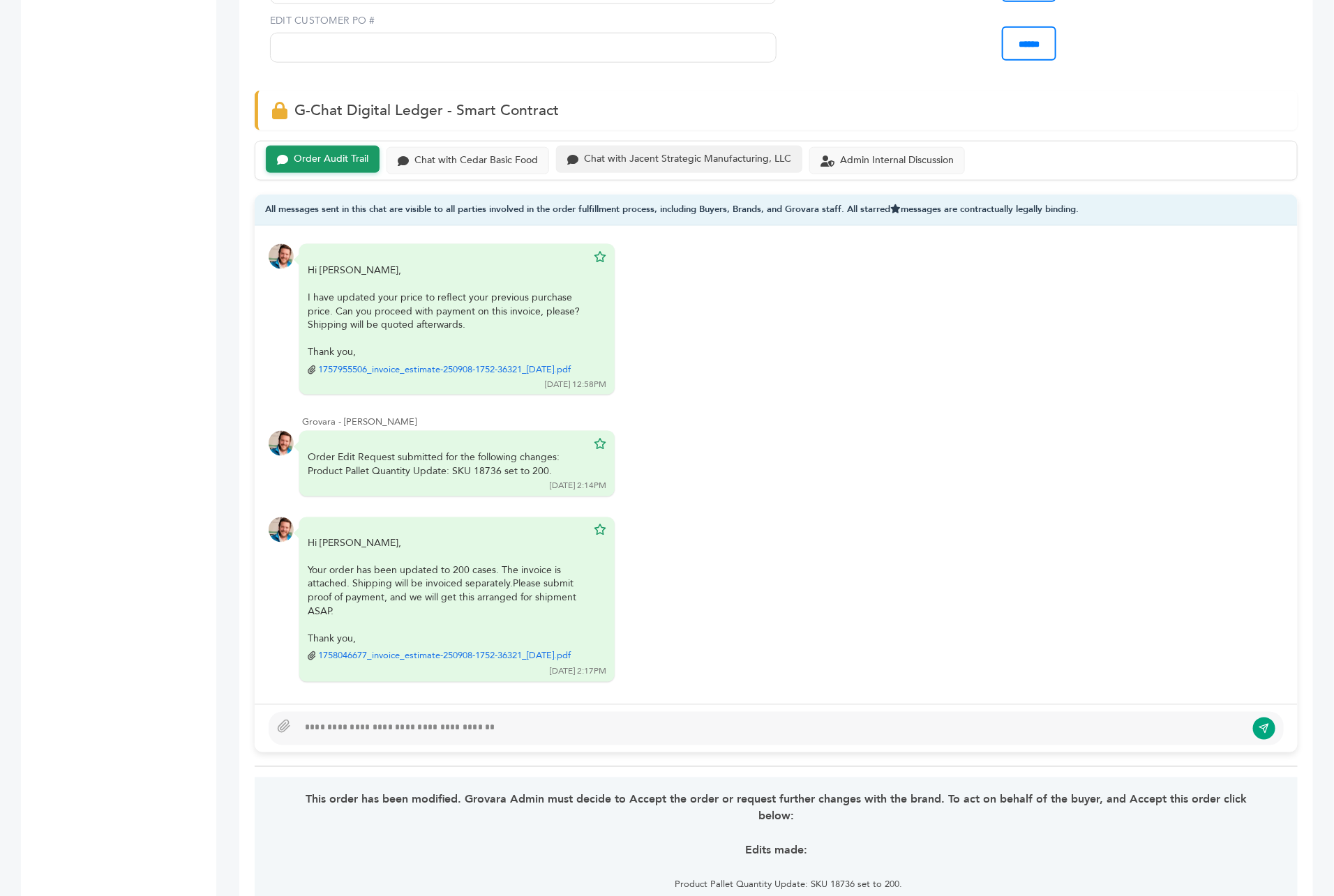
click at [646, 153] on div "Chat with Jacent Strategic Manufacturing, LLC" at bounding box center [688, 159] width 207 height 12
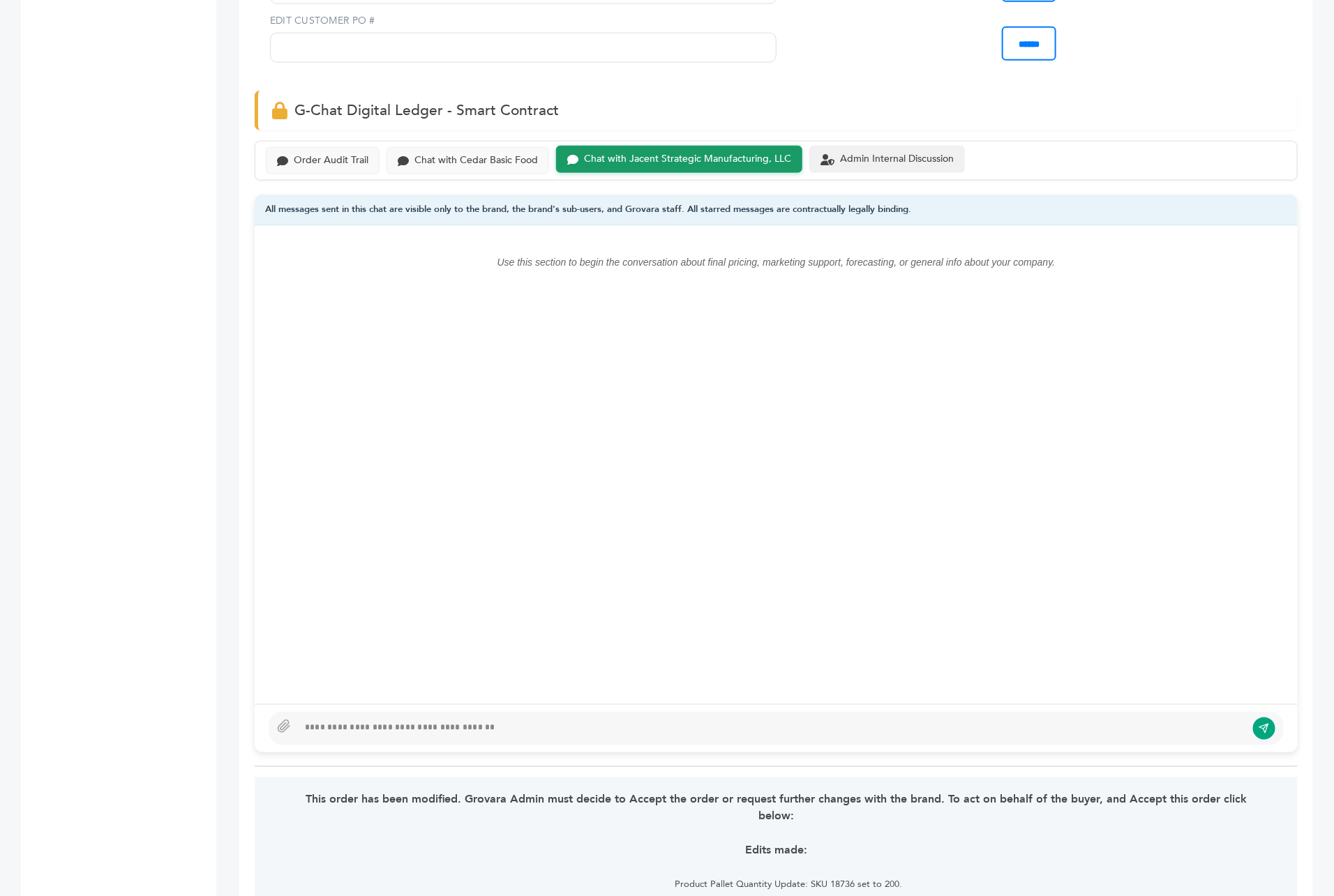
click at [902, 153] on div "Admin Internal Discussion" at bounding box center [897, 159] width 114 height 12
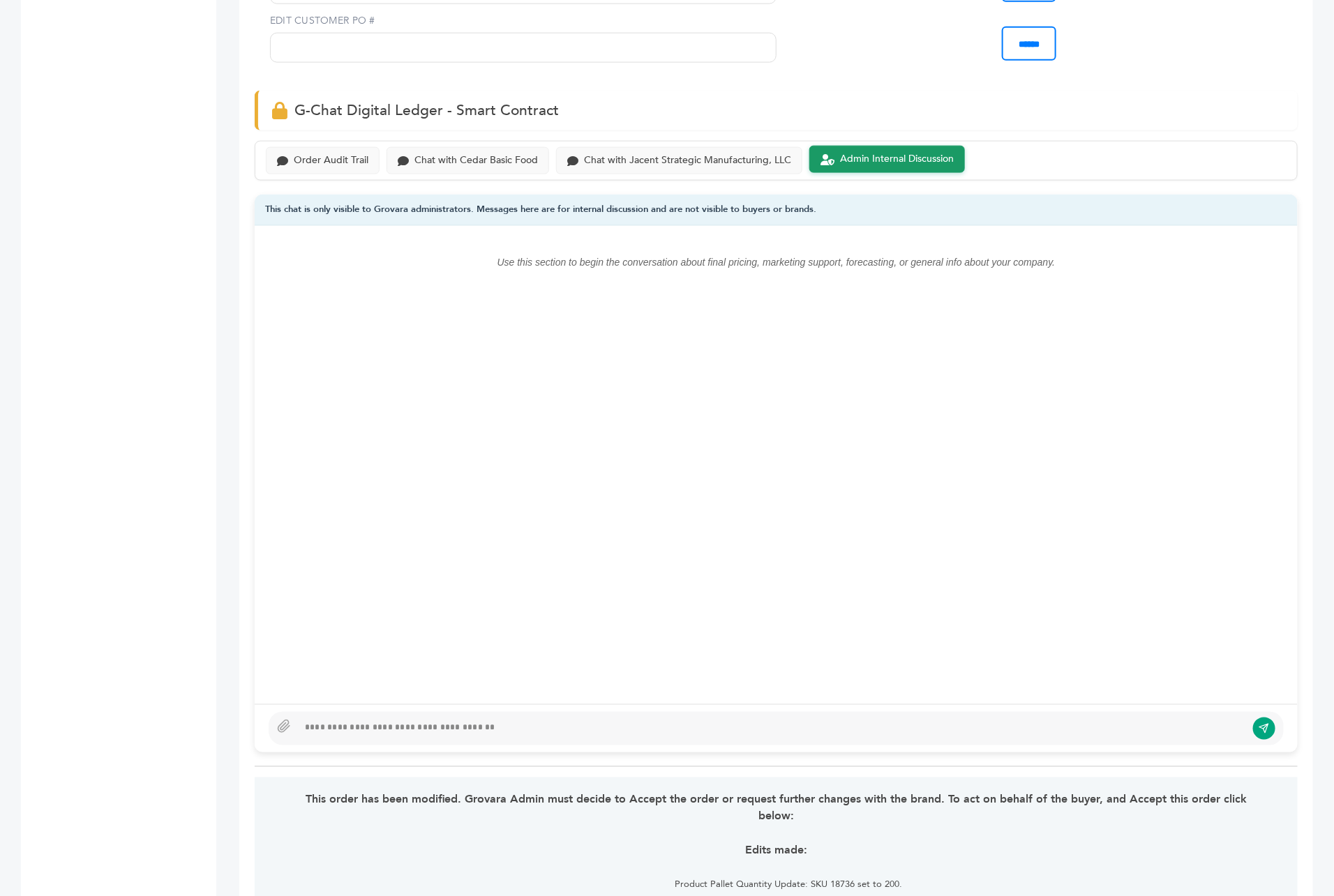
click at [402, 720] on div at bounding box center [772, 728] width 948 height 17
type textarea "**********"
click at [1259, 724] on icon "submit" at bounding box center [1265, 729] width 11 height 12
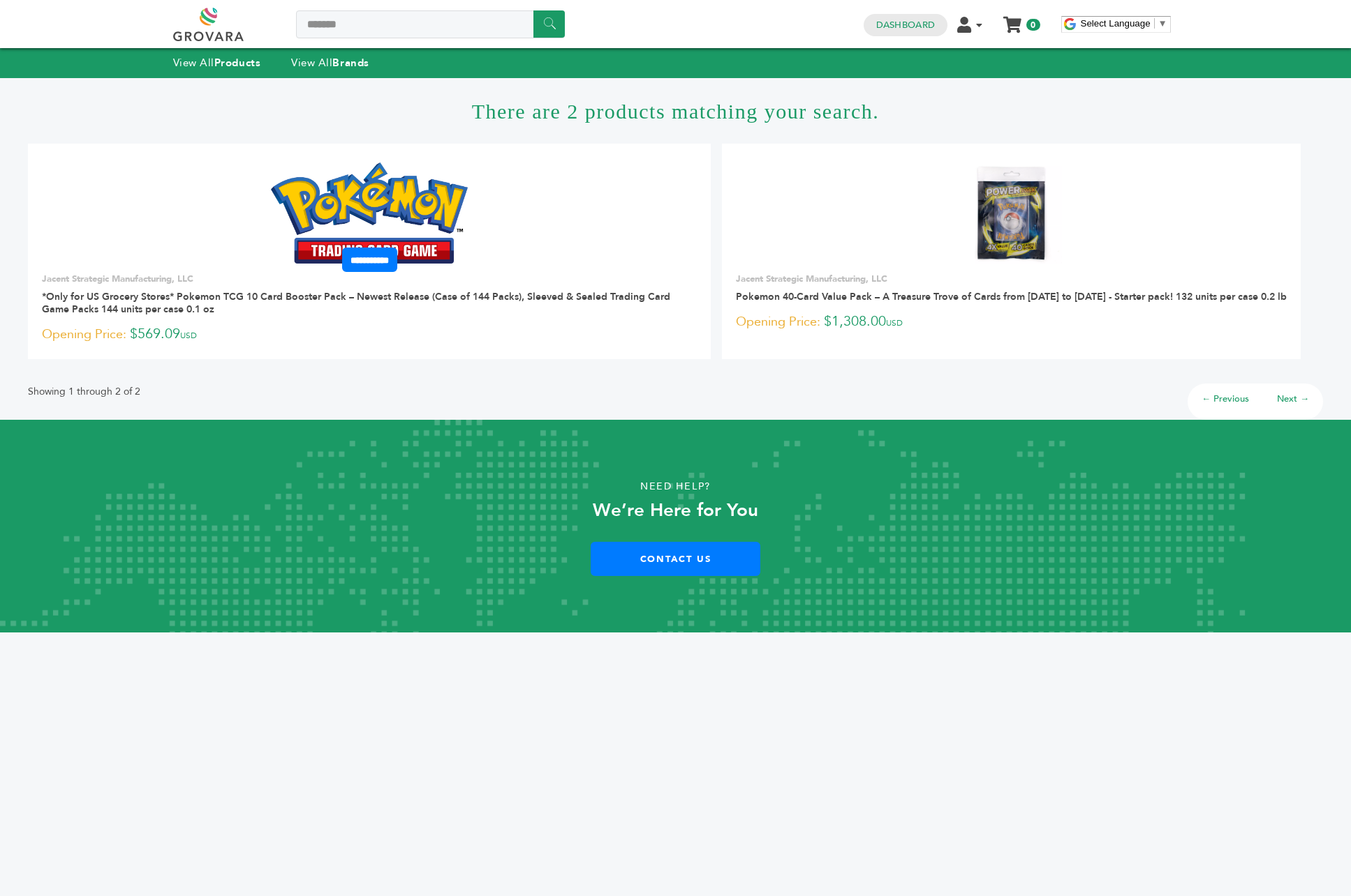
click at [369, 187] on img at bounding box center [369, 212] width 198 height 100
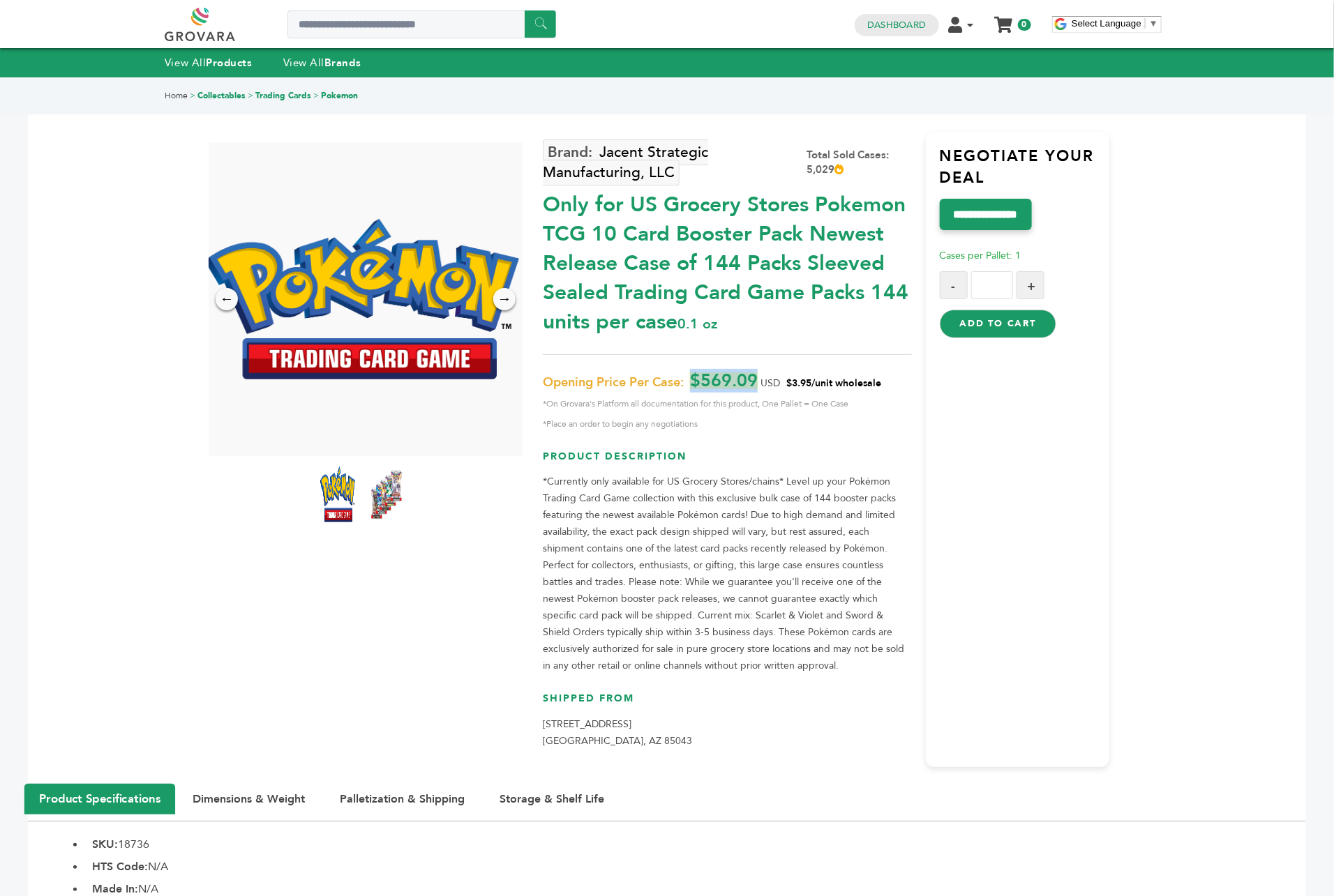
drag, startPoint x: 761, startPoint y: 377, endPoint x: 691, endPoint y: 383, distance: 70.3
click at [691, 383] on p "Opening Price Per Case: $569.09 USD $3.95/unit wholesale *On Grovara's Platform…" at bounding box center [726, 402] width 369 height 60
